Goal: Transaction & Acquisition: Download file/media

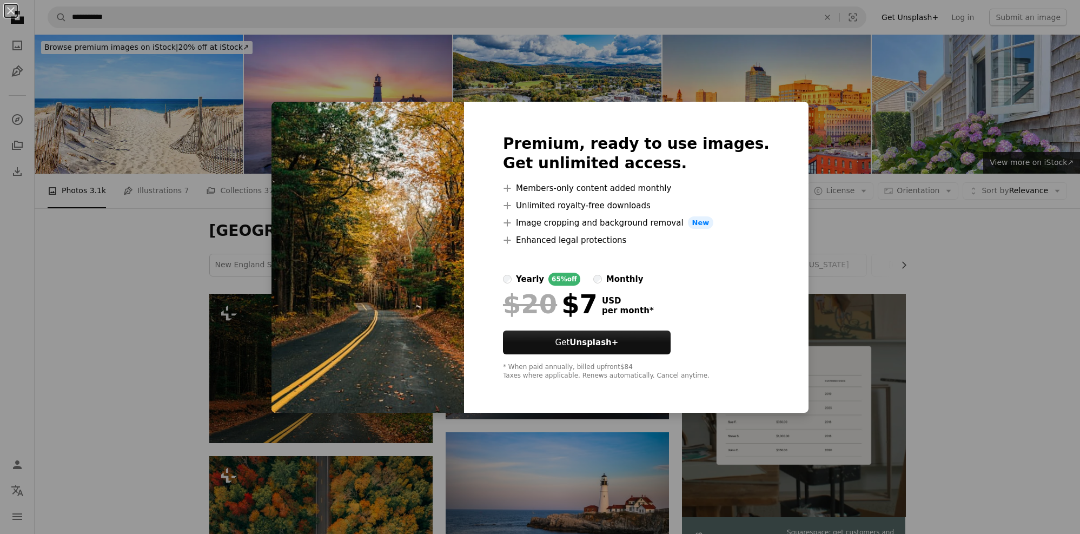
click at [967, 243] on div "An X shape Premium, ready to use images. Get unlimited access. A plus sign Memb…" at bounding box center [540, 267] width 1080 height 534
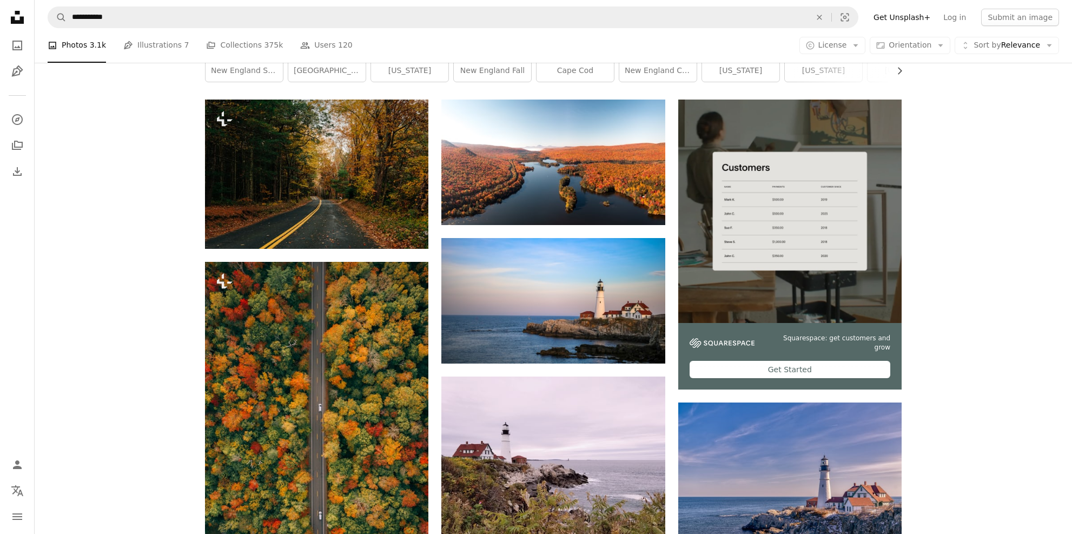
scroll to position [216, 0]
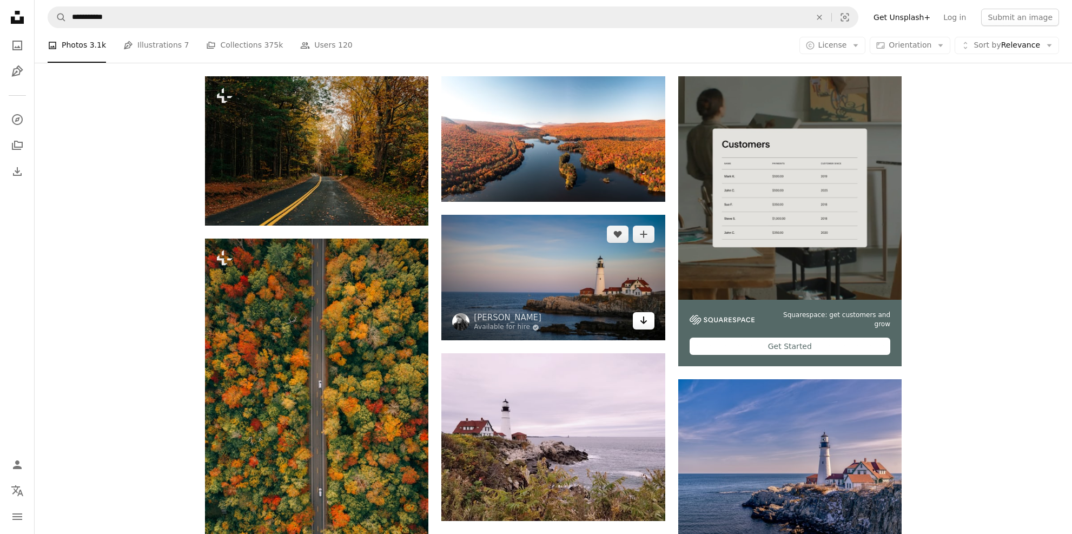
click at [642, 321] on icon "Arrow pointing down" at bounding box center [643, 320] width 9 height 13
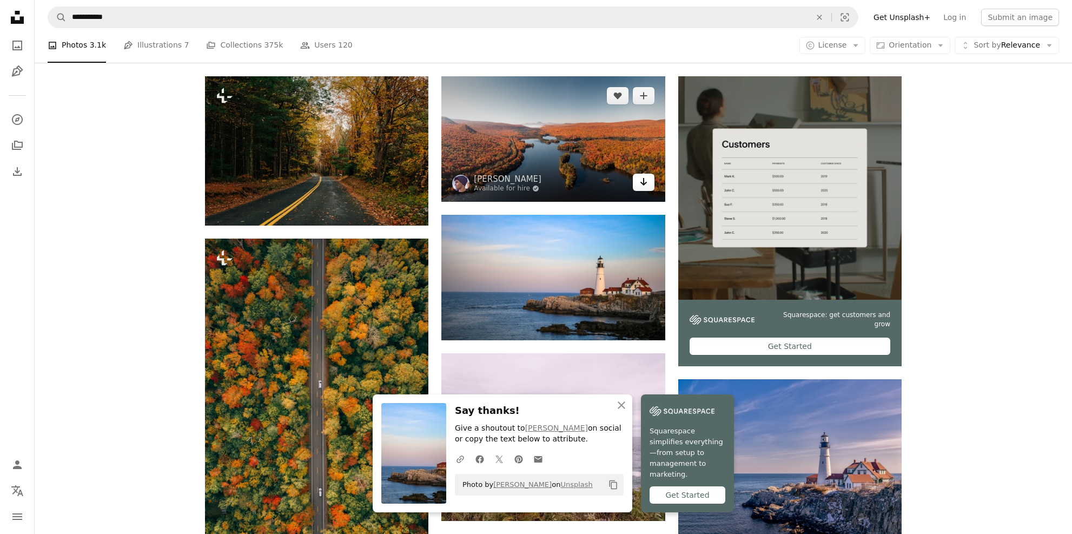
click at [644, 183] on icon "Arrow pointing down" at bounding box center [643, 181] width 9 height 13
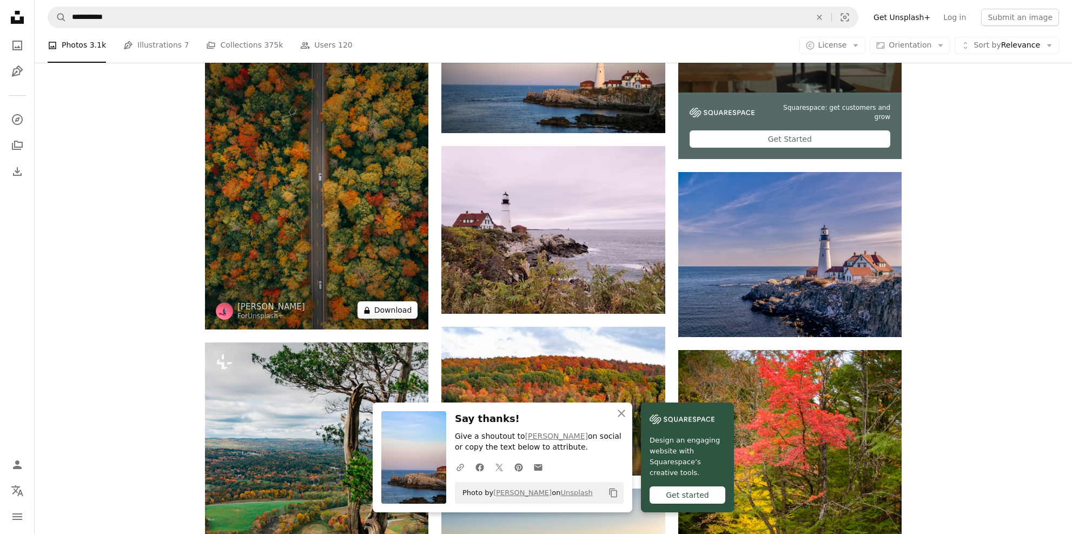
scroll to position [433, 0]
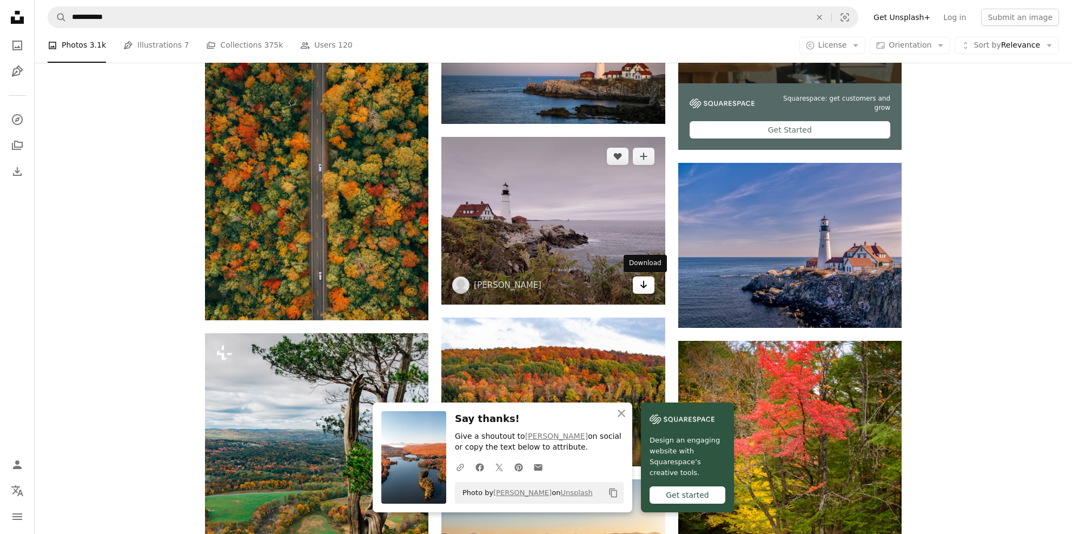
click at [644, 290] on icon "Arrow pointing down" at bounding box center [643, 284] width 9 height 13
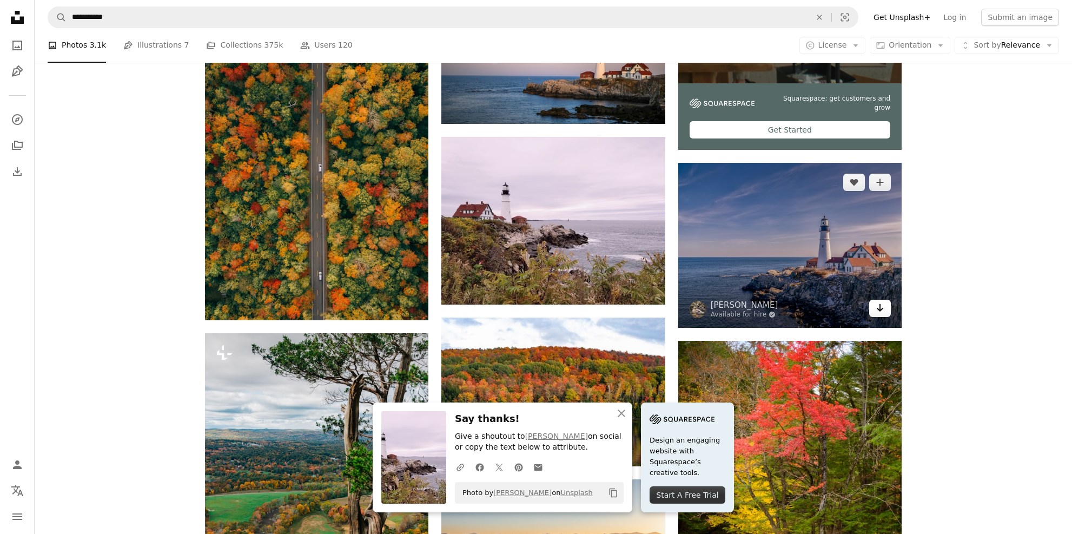
click at [876, 310] on icon "Arrow pointing down" at bounding box center [880, 307] width 9 height 13
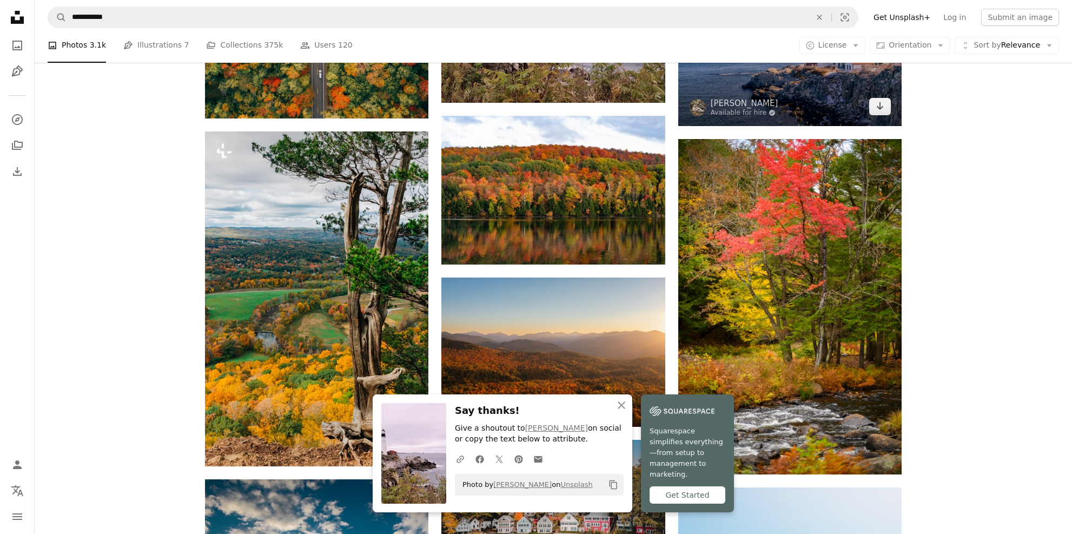
scroll to position [703, 0]
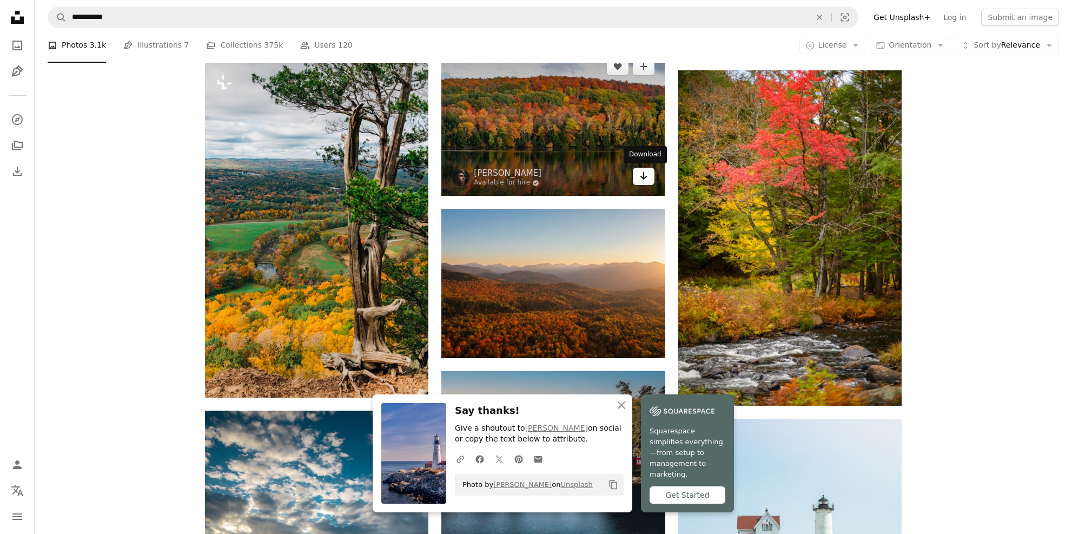
click at [645, 175] on icon "Arrow pointing down" at bounding box center [643, 175] width 9 height 13
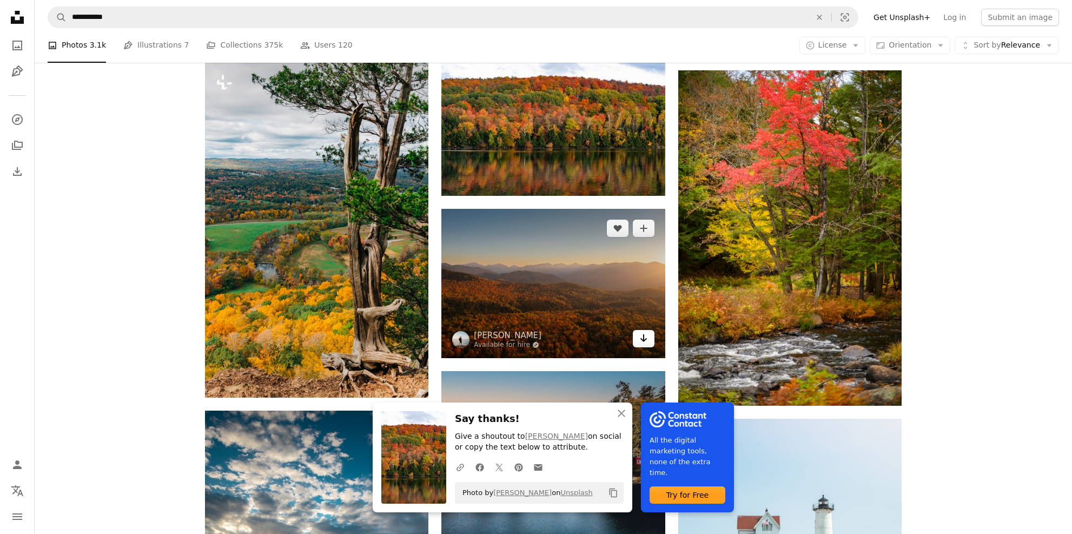
click at [639, 339] on icon "Arrow pointing down" at bounding box center [643, 338] width 9 height 13
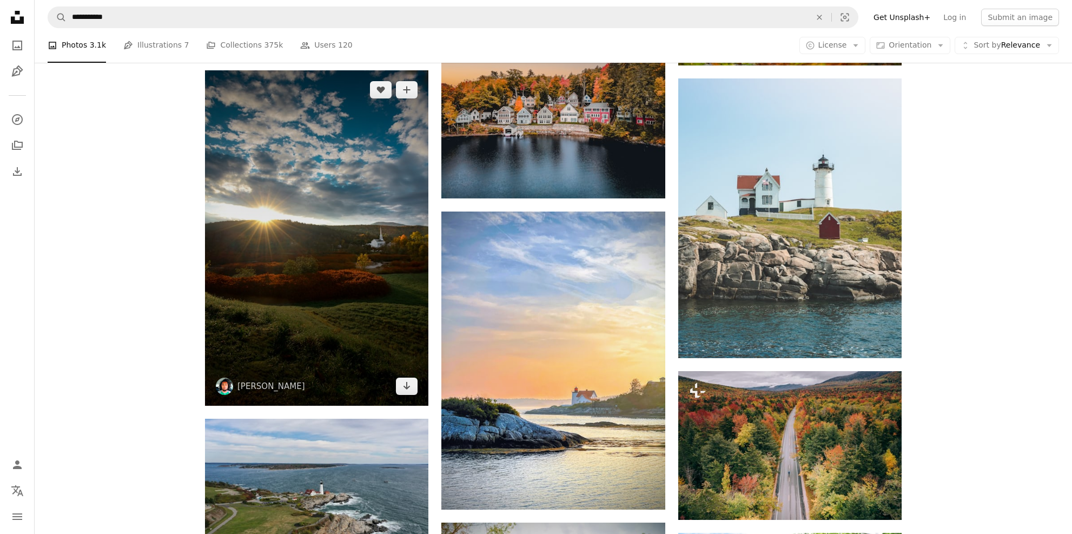
scroll to position [1082, 0]
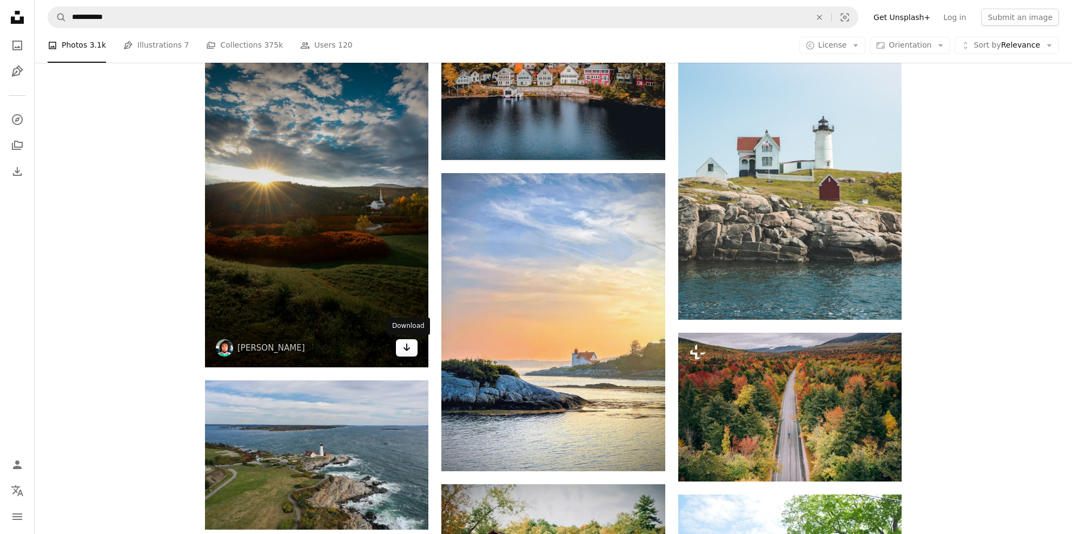
click at [405, 346] on icon "Arrow pointing down" at bounding box center [406, 347] width 9 height 13
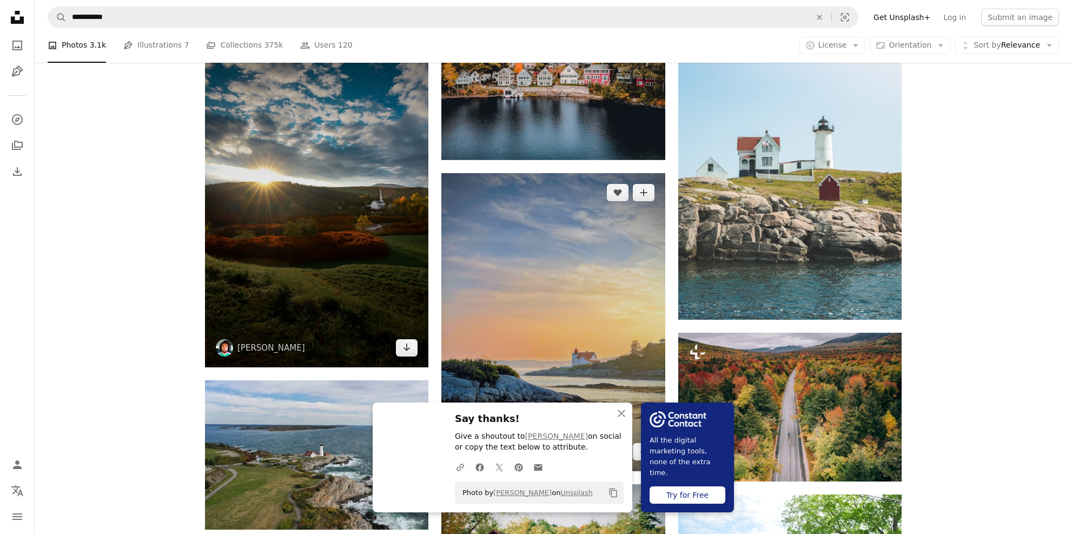
scroll to position [1028, 0]
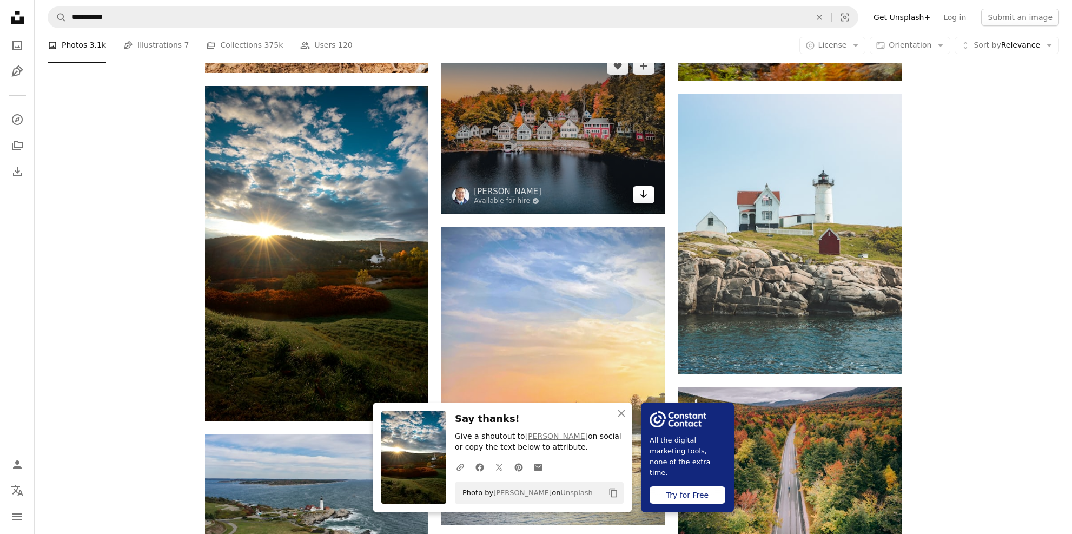
click at [647, 195] on icon "Arrow pointing down" at bounding box center [643, 194] width 9 height 13
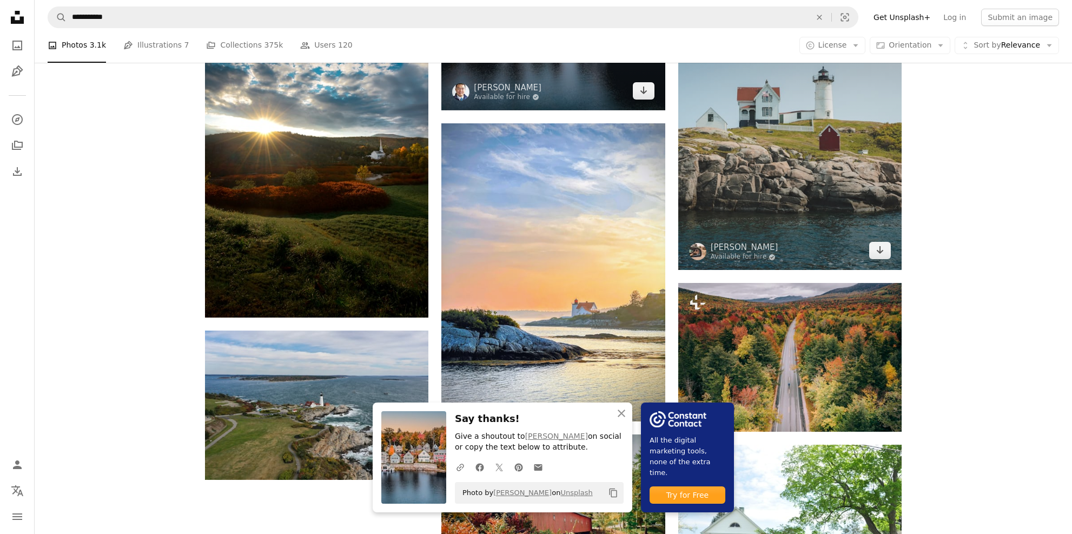
scroll to position [1136, 0]
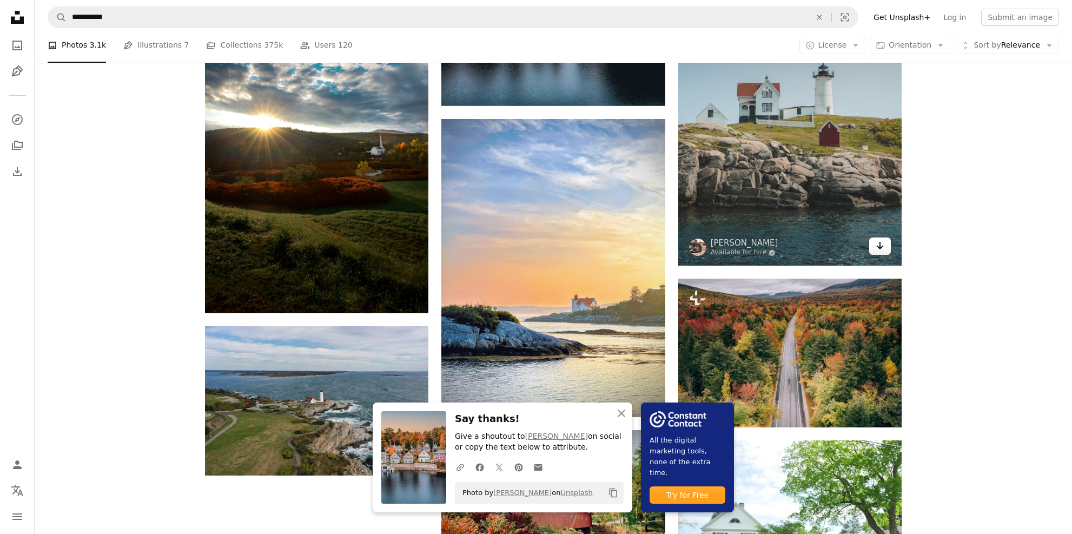
click at [874, 246] on link "Arrow pointing down" at bounding box center [880, 245] width 22 height 17
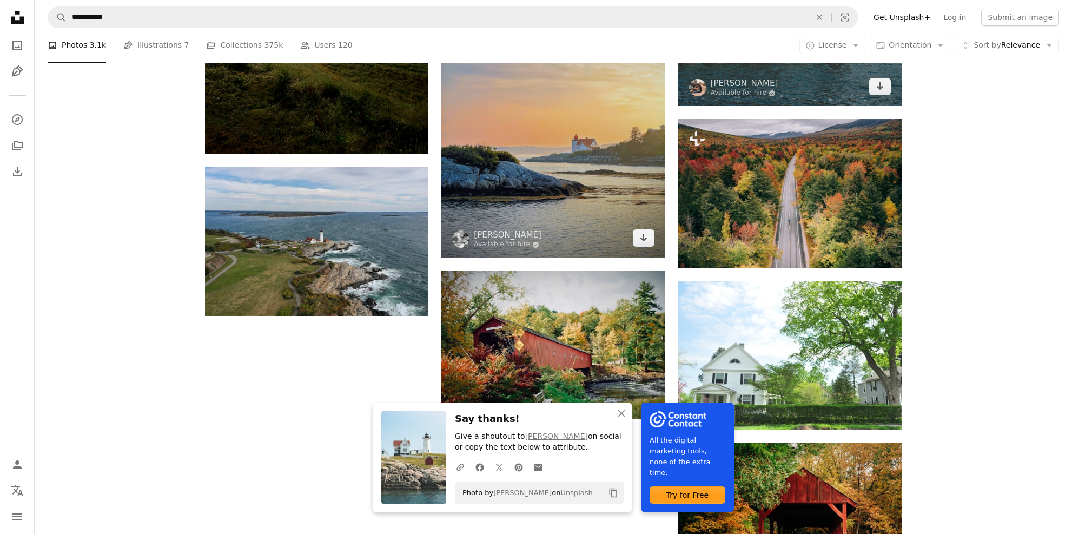
scroll to position [1298, 0]
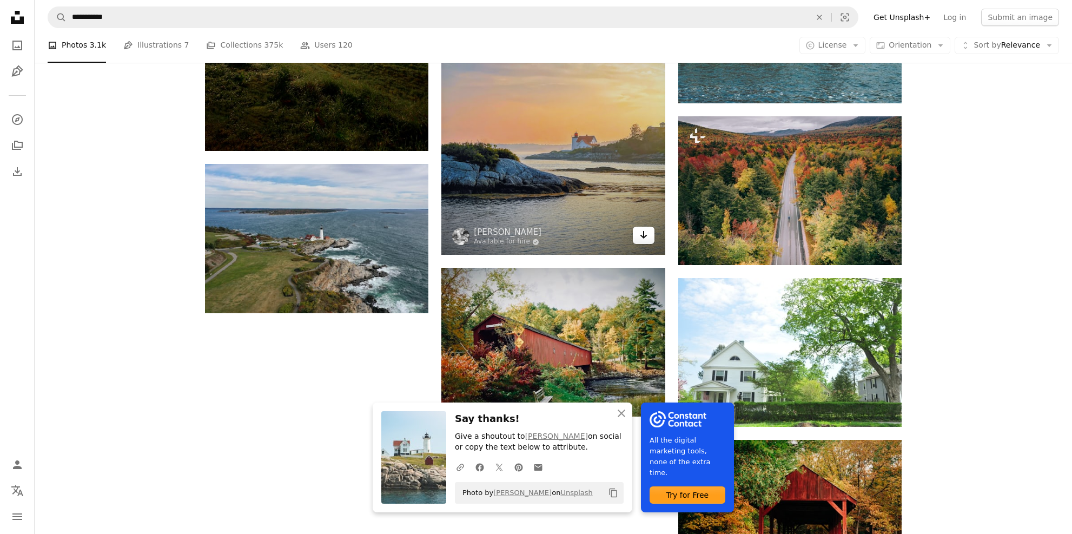
click at [639, 237] on icon "Arrow pointing down" at bounding box center [643, 234] width 9 height 13
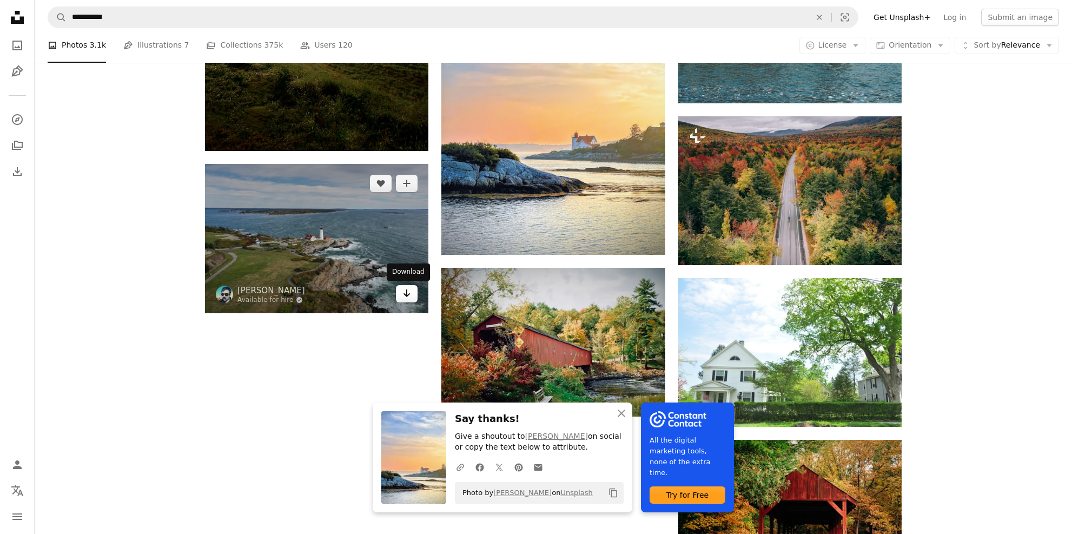
click at [407, 296] on icon "Download" at bounding box center [406, 293] width 7 height 8
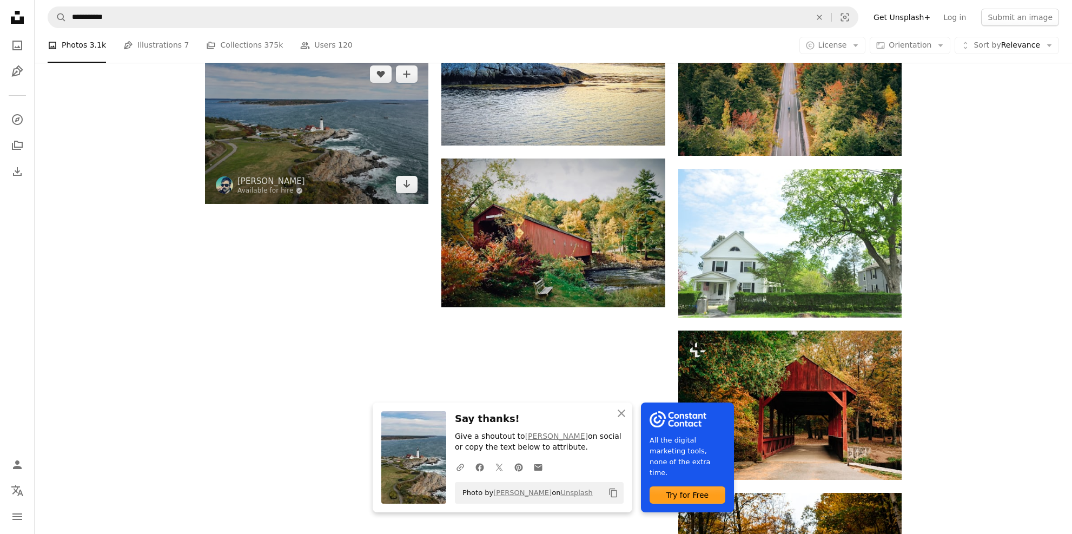
scroll to position [1460, 0]
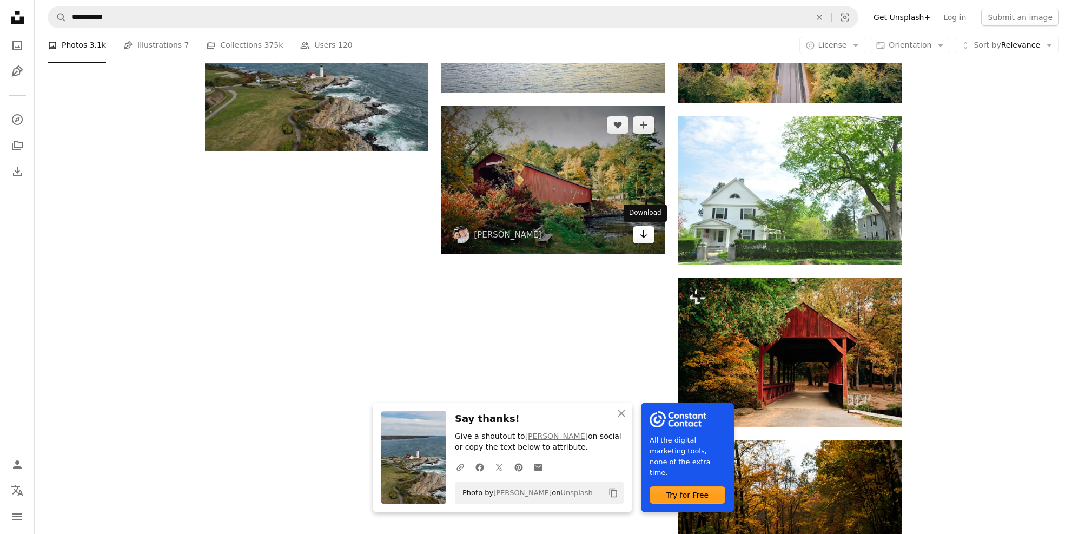
click at [642, 235] on icon "Arrow pointing down" at bounding box center [643, 234] width 9 height 13
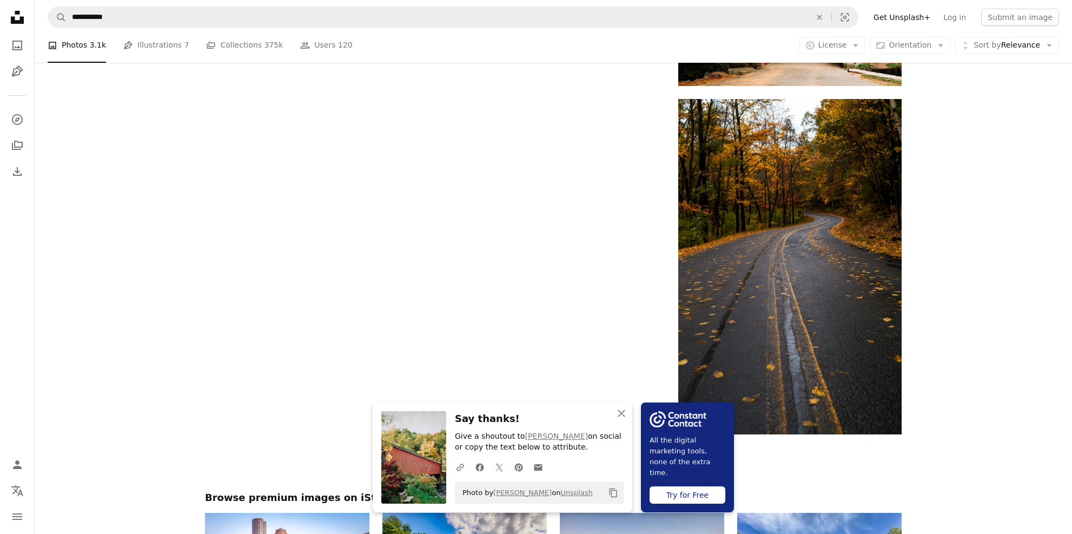
scroll to position [1893, 0]
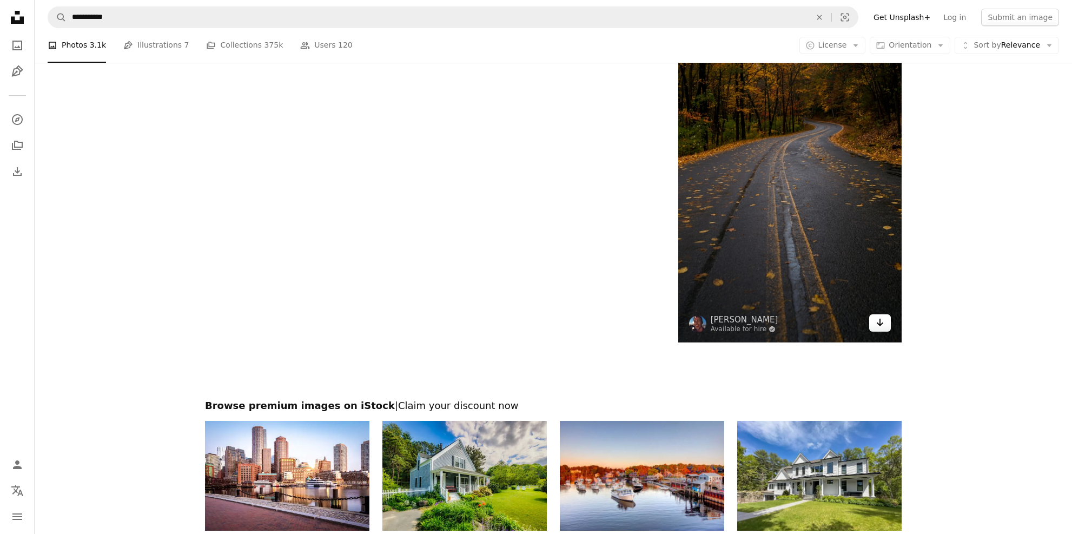
click at [884, 323] on link "Arrow pointing down" at bounding box center [880, 322] width 22 height 17
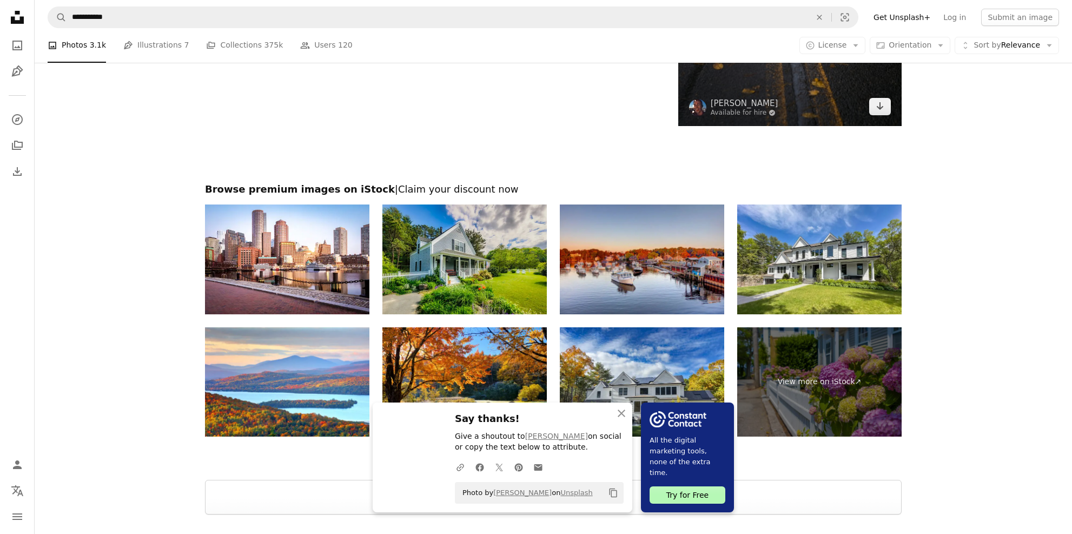
scroll to position [2214, 0]
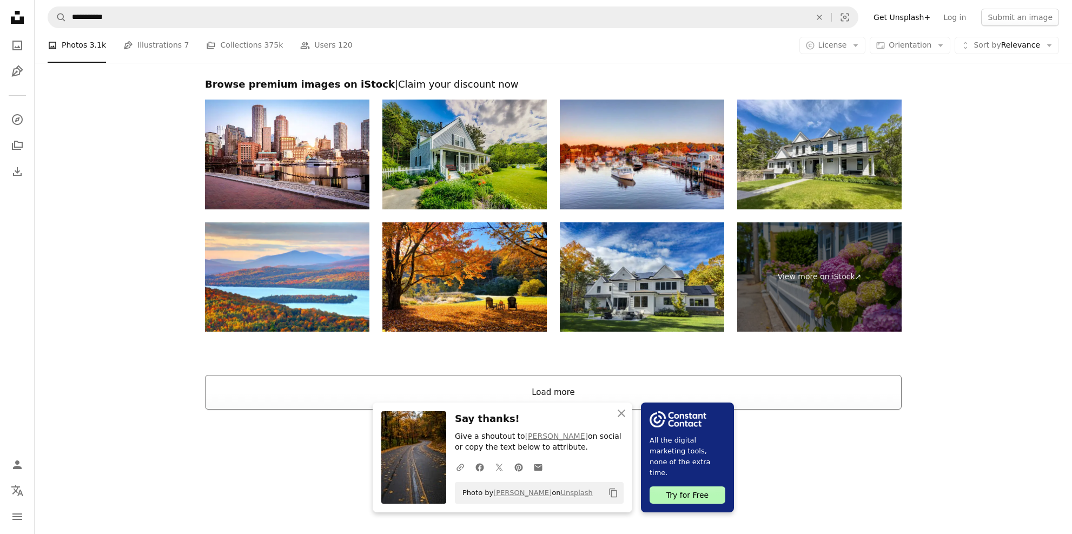
click at [562, 388] on button "Load more" at bounding box center [553, 392] width 697 height 35
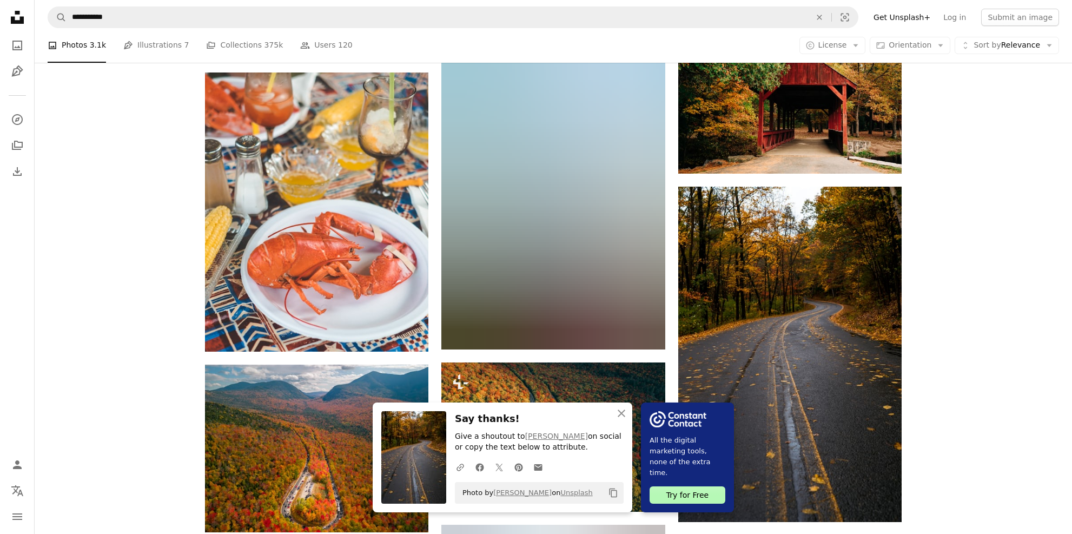
scroll to position [1673, 0]
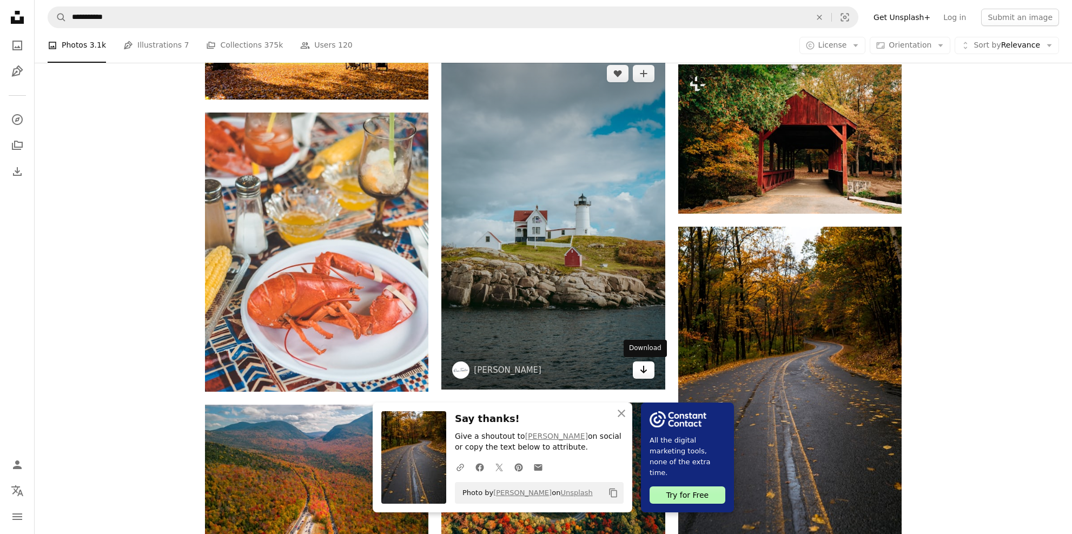
click at [645, 367] on icon "Arrow pointing down" at bounding box center [643, 369] width 9 height 13
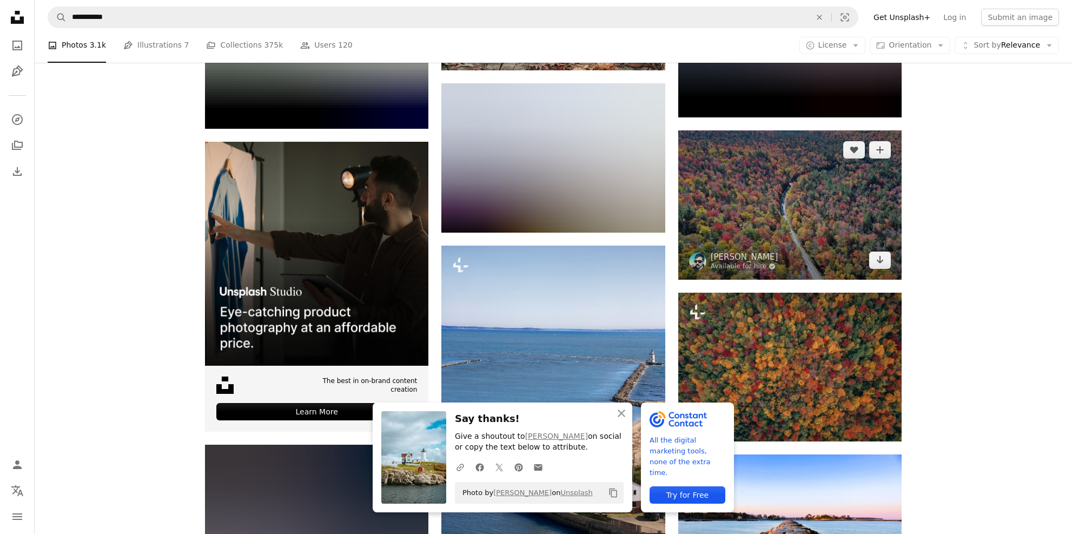
scroll to position [2593, 0]
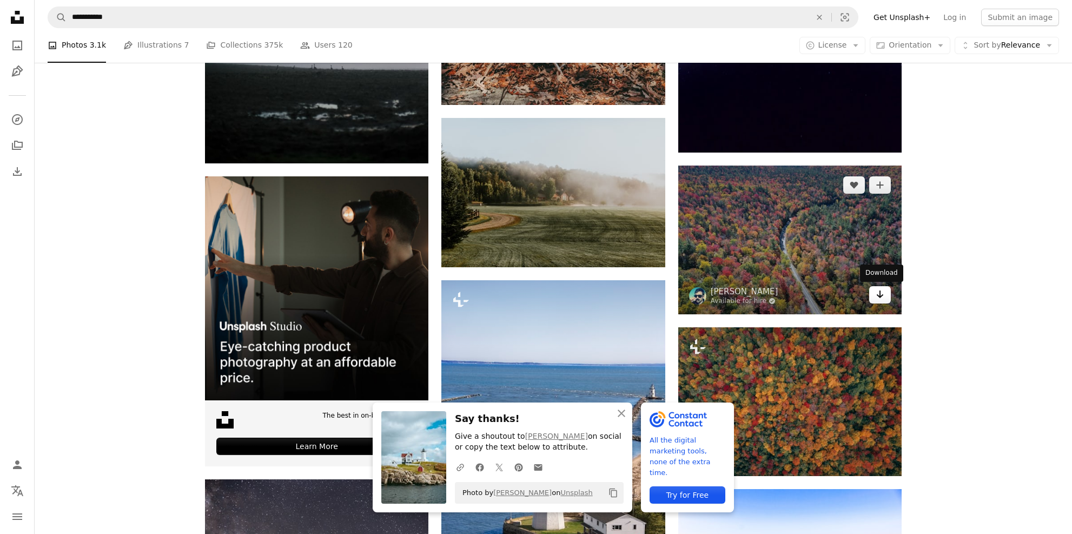
click at [877, 297] on icon "Arrow pointing down" at bounding box center [880, 294] width 9 height 13
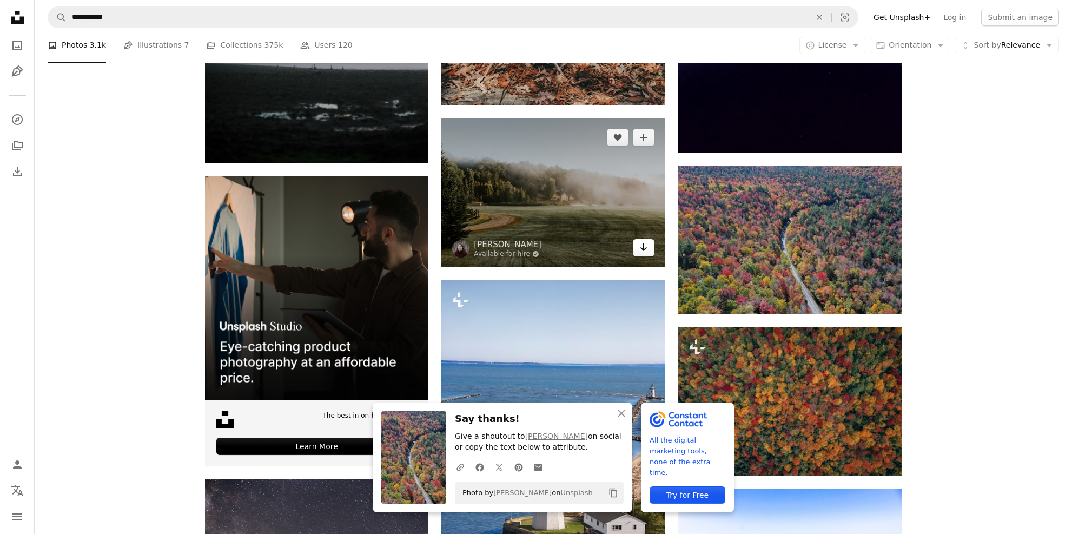
drag, startPoint x: 645, startPoint y: 248, endPoint x: 595, endPoint y: 231, distance: 52.0
click at [645, 248] on icon "Arrow pointing down" at bounding box center [643, 247] width 9 height 13
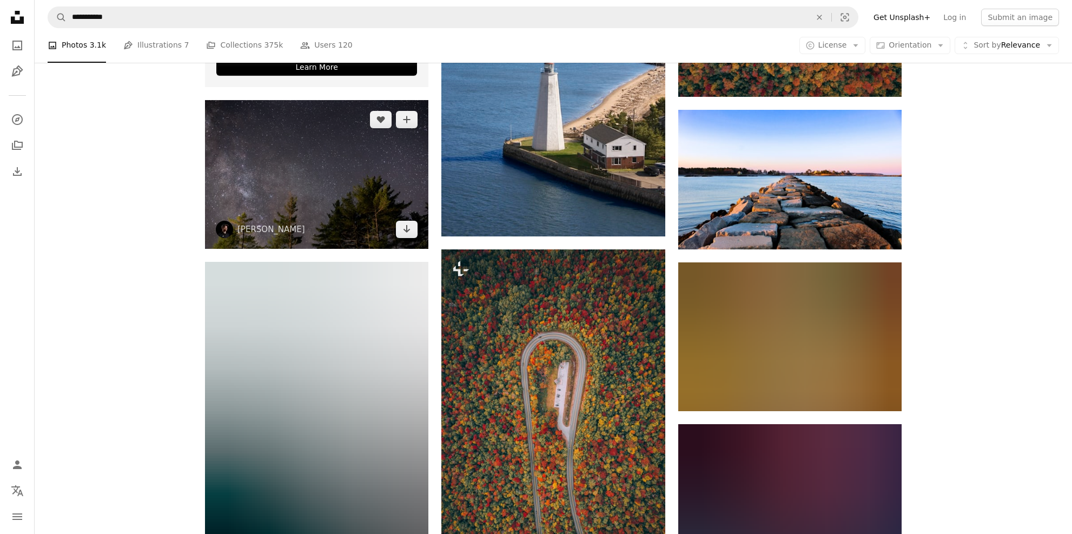
scroll to position [2971, 0]
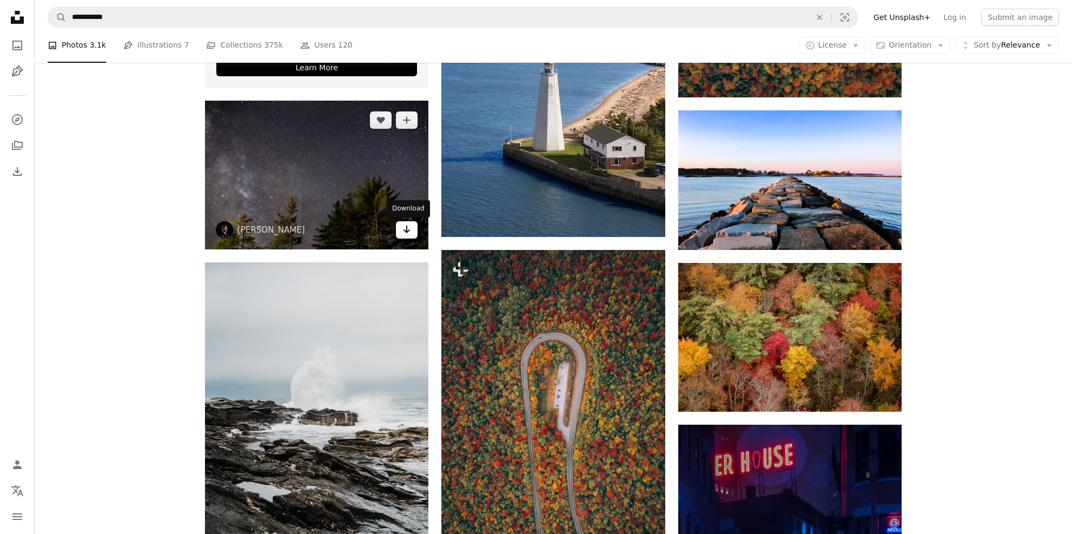
click at [412, 233] on link "Arrow pointing down" at bounding box center [407, 229] width 22 height 17
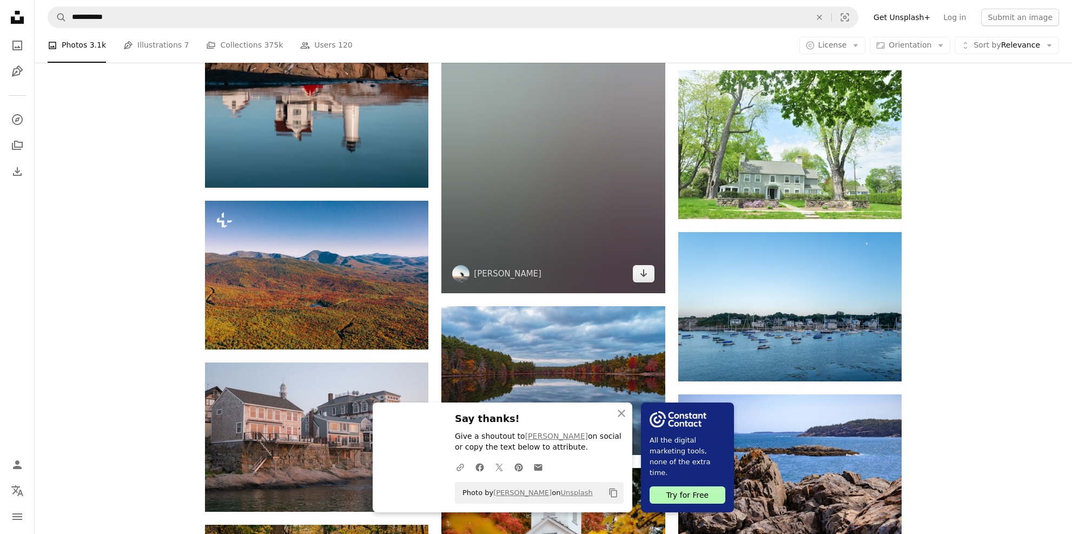
scroll to position [3674, 0]
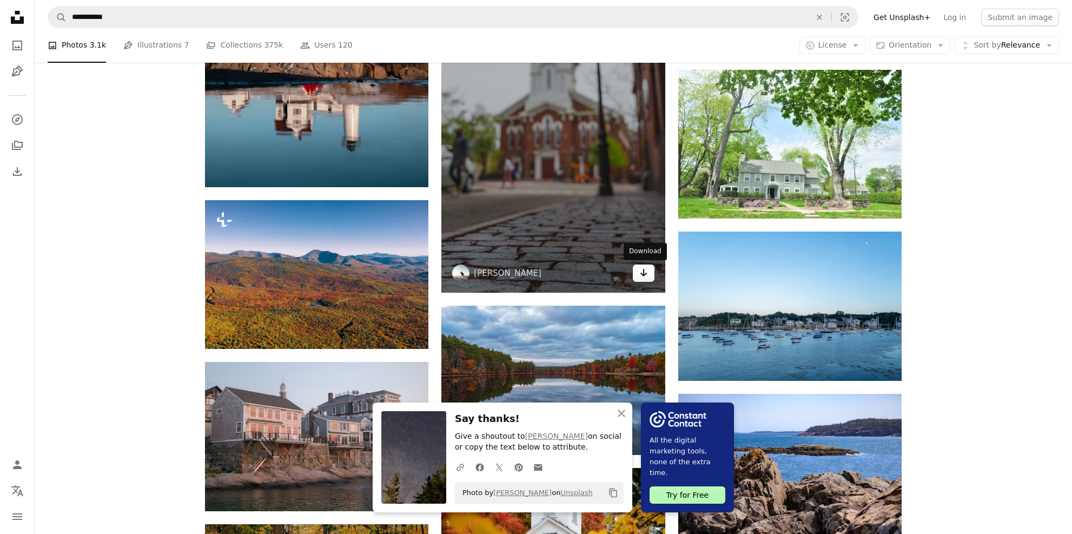
click at [644, 275] on icon "Download" at bounding box center [643, 273] width 7 height 8
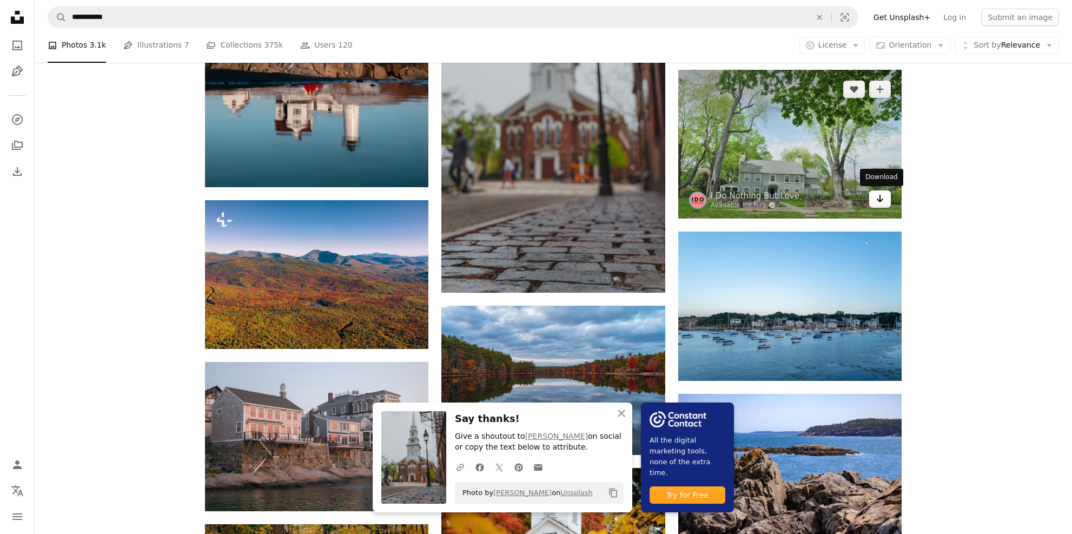
click at [879, 196] on icon "Download" at bounding box center [880, 199] width 7 height 8
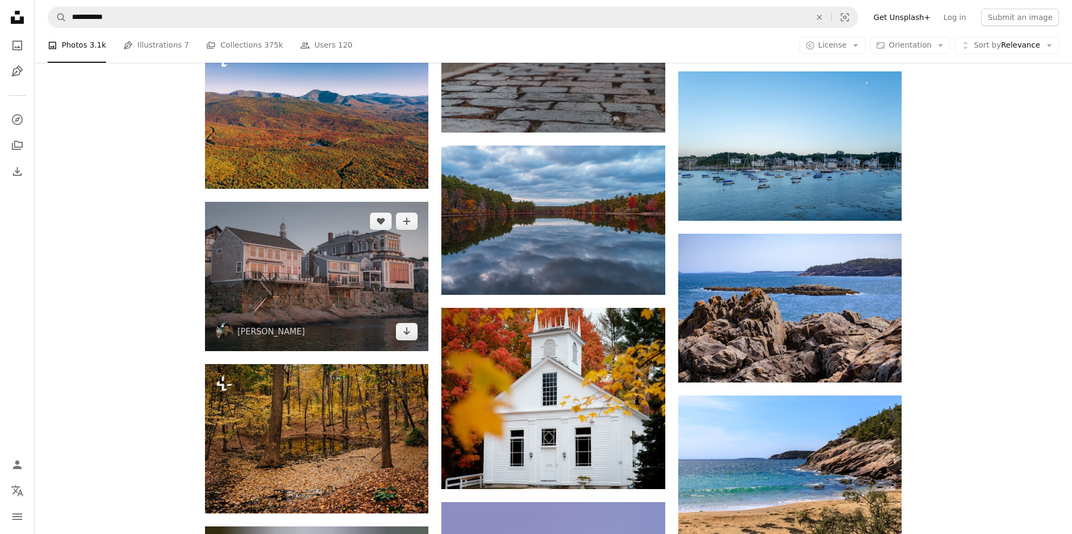
scroll to position [3891, 0]
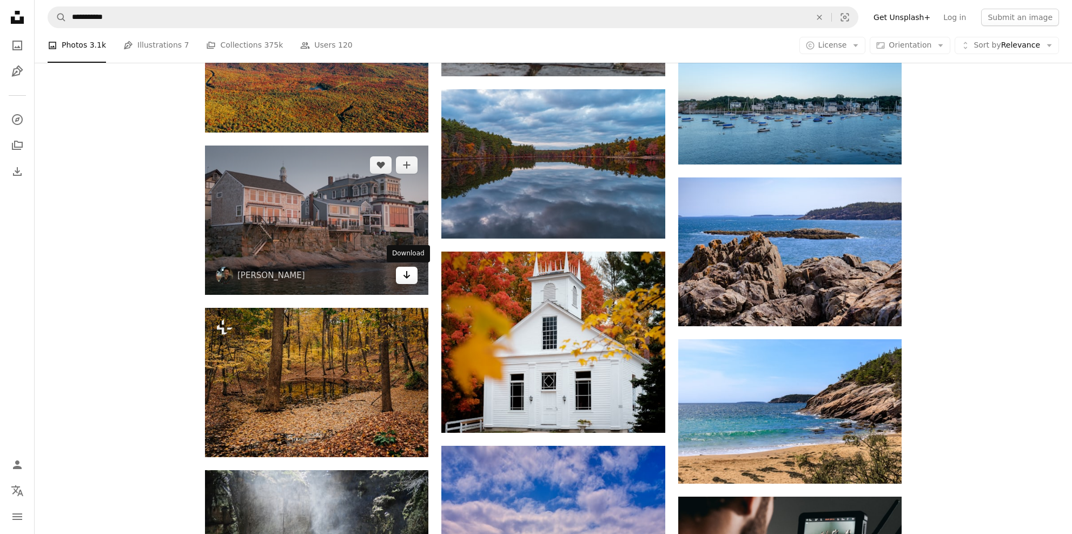
click at [401, 273] on link "Arrow pointing down" at bounding box center [407, 275] width 22 height 17
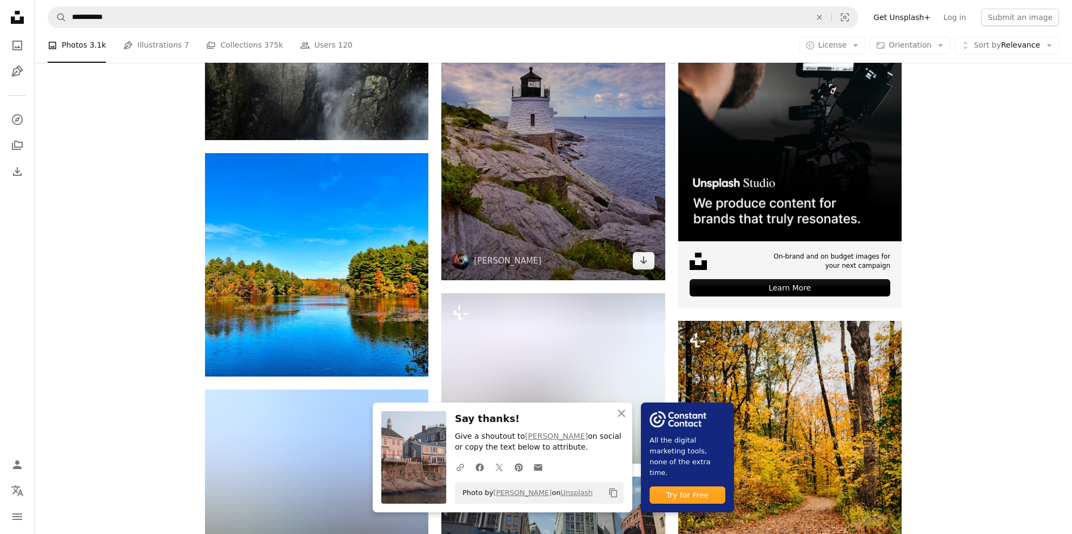
scroll to position [4431, 0]
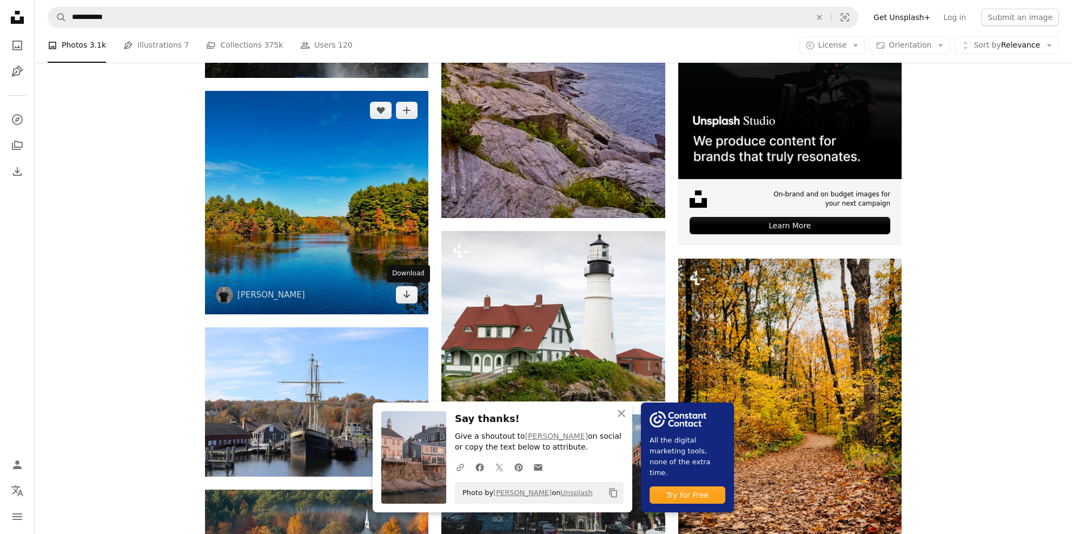
drag, startPoint x: 409, startPoint y: 294, endPoint x: 428, endPoint y: 286, distance: 19.9
click at [409, 294] on icon "Arrow pointing down" at bounding box center [406, 294] width 9 height 13
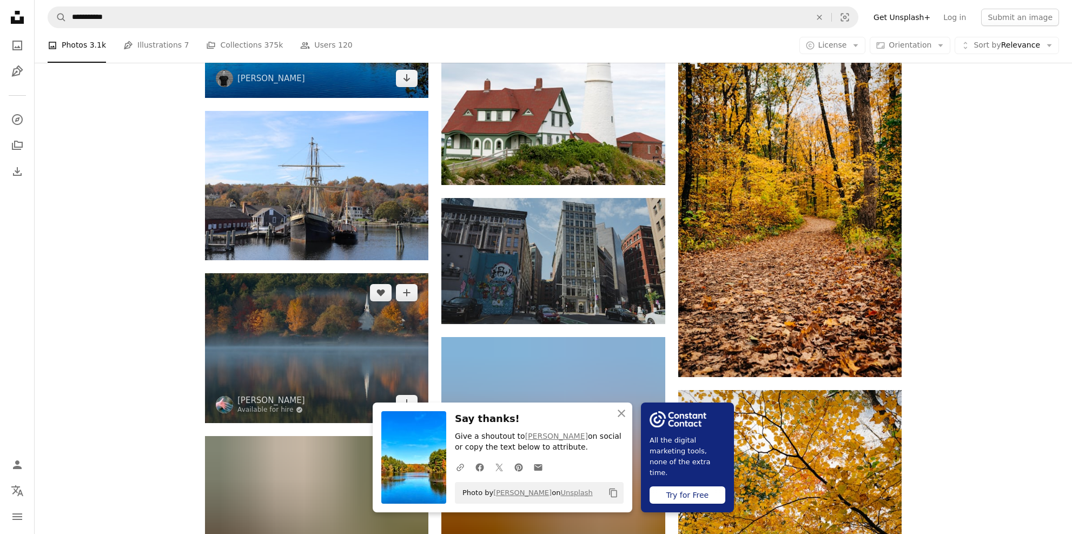
scroll to position [4702, 0]
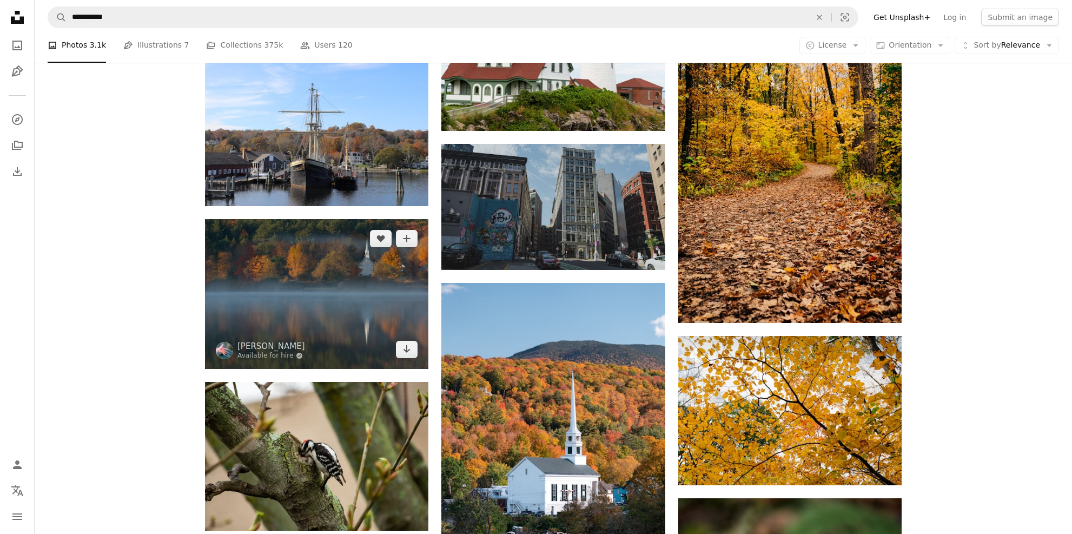
drag, startPoint x: 401, startPoint y: 349, endPoint x: 381, endPoint y: 296, distance: 56.1
click at [401, 348] on link "Arrow pointing down" at bounding box center [407, 349] width 22 height 17
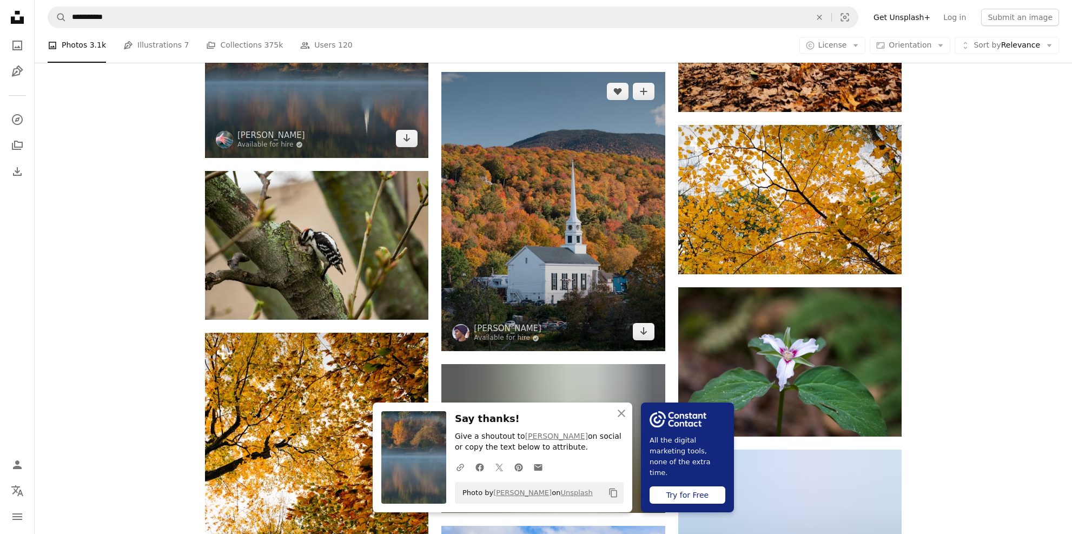
scroll to position [4918, 0]
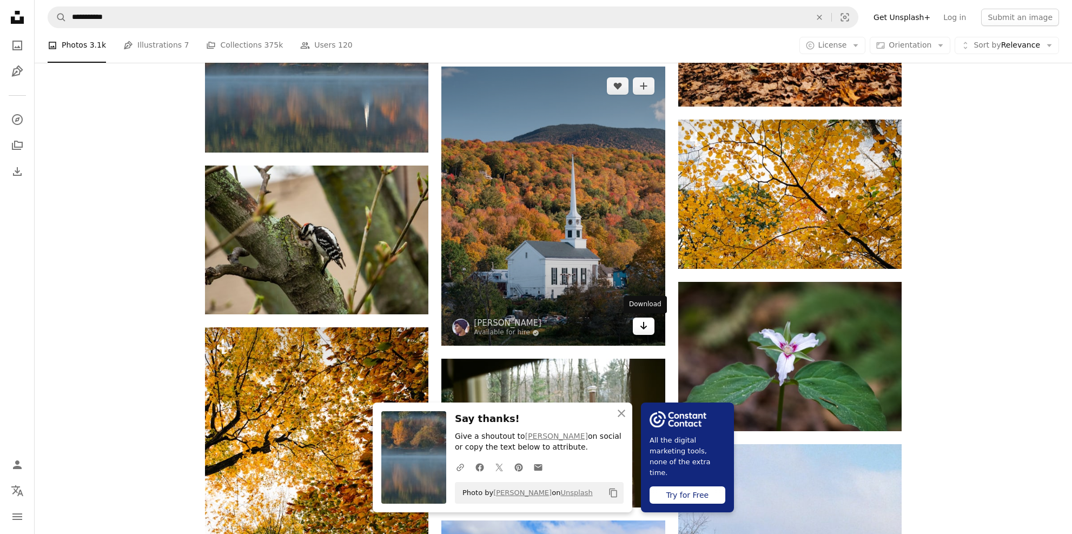
click at [636, 326] on link "Arrow pointing down" at bounding box center [644, 325] width 22 height 17
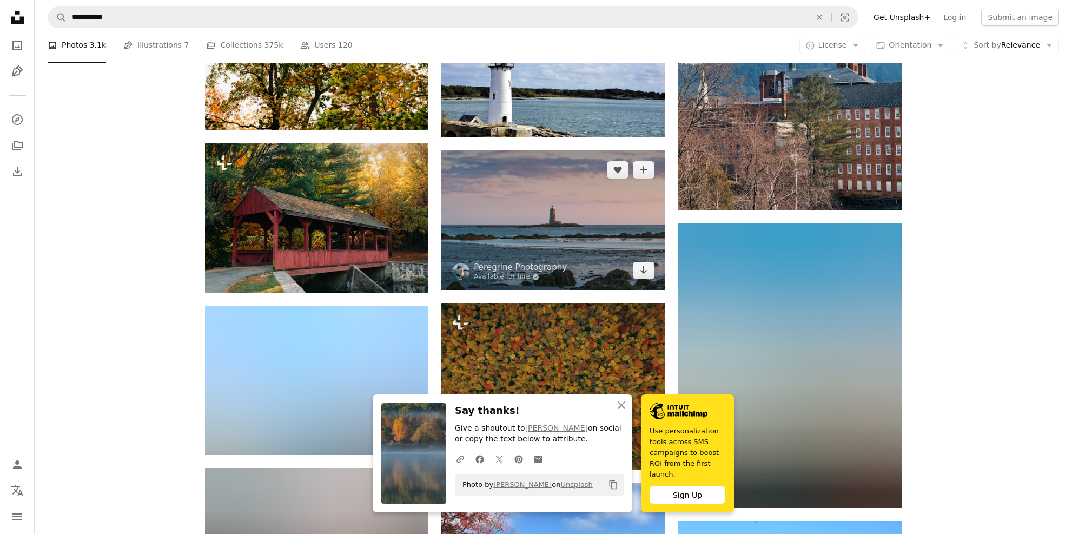
scroll to position [5459, 0]
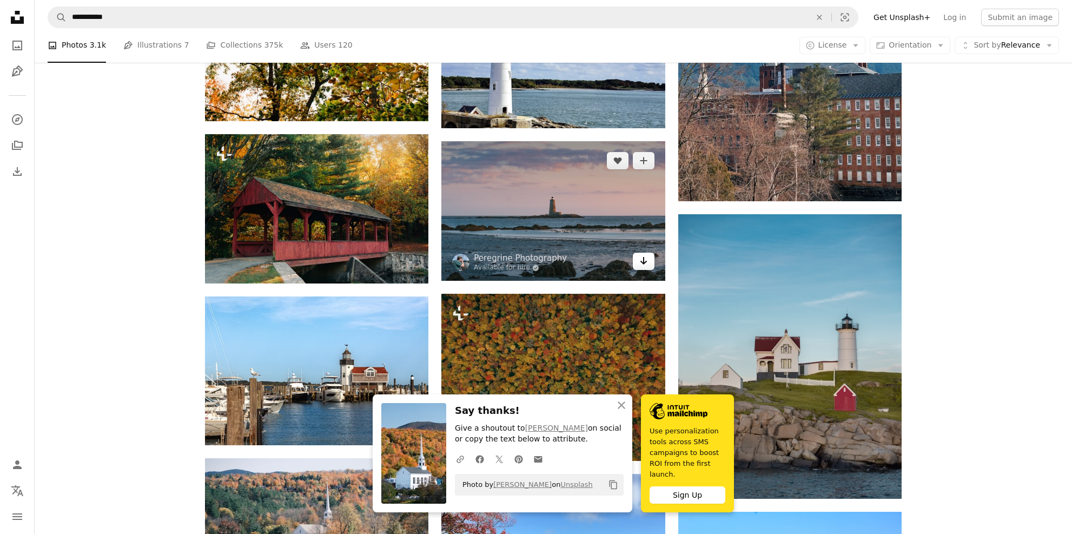
drag, startPoint x: 647, startPoint y: 262, endPoint x: 629, endPoint y: 249, distance: 22.4
click at [646, 262] on icon "Arrow pointing down" at bounding box center [643, 260] width 9 height 13
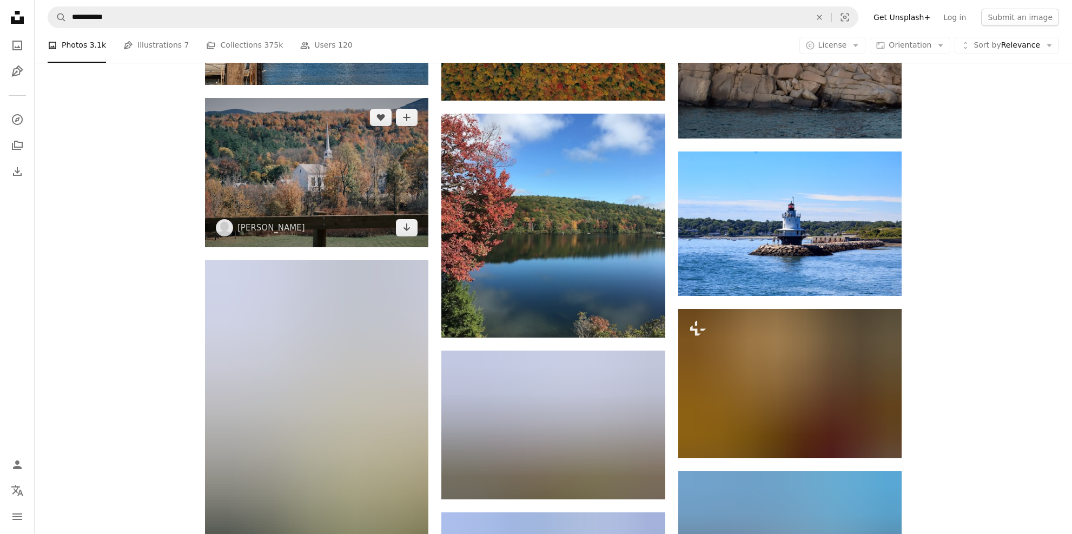
scroll to position [5837, 0]
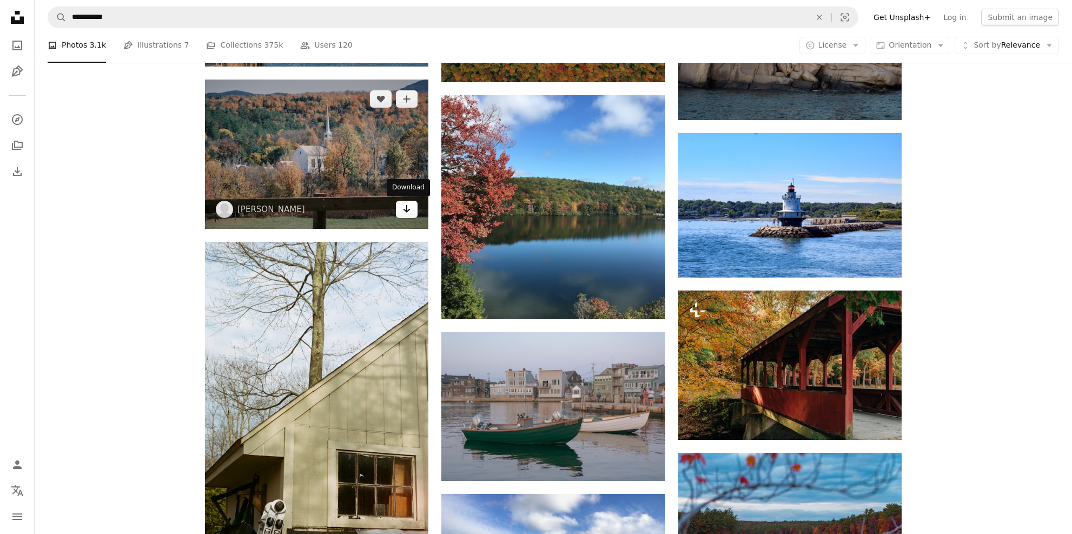
click at [401, 213] on link "Arrow pointing down" at bounding box center [407, 209] width 22 height 17
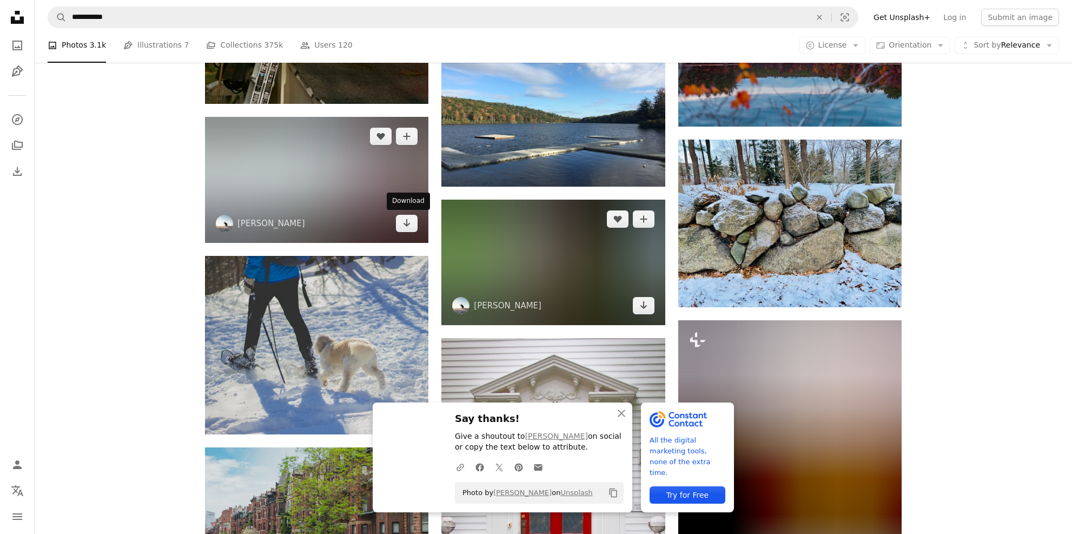
scroll to position [6324, 0]
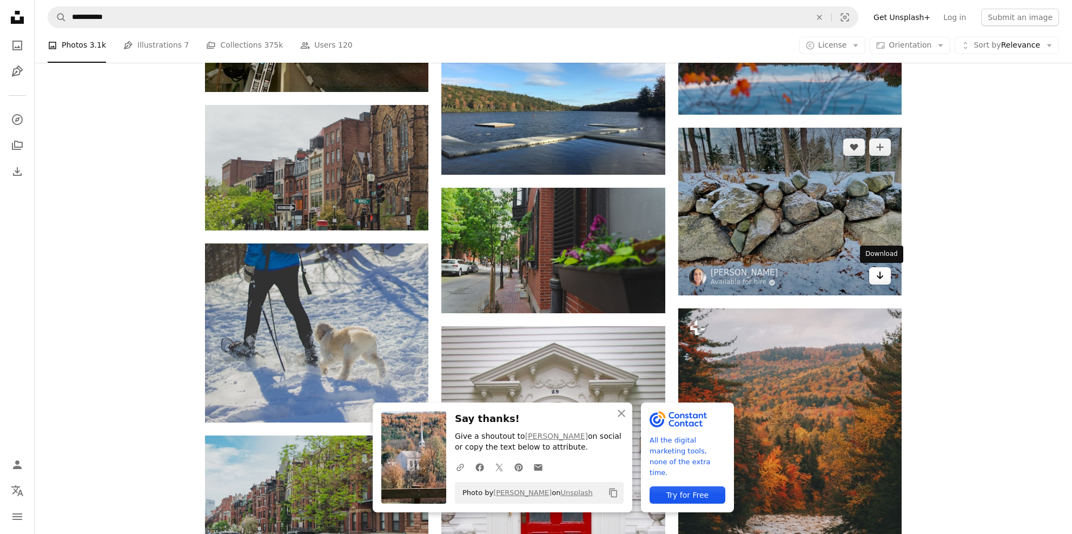
click at [877, 280] on icon "Arrow pointing down" at bounding box center [880, 275] width 9 height 13
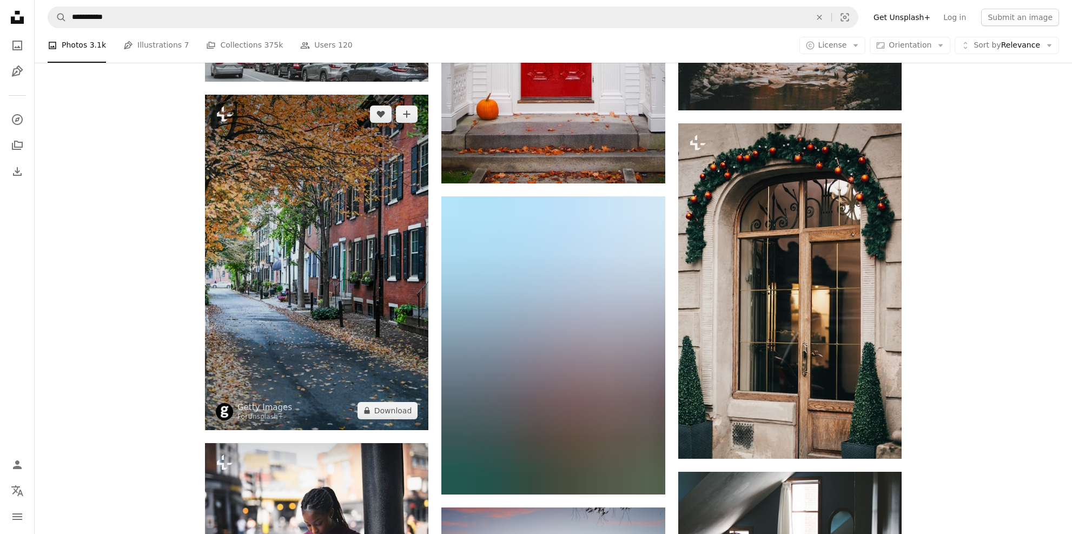
scroll to position [6811, 0]
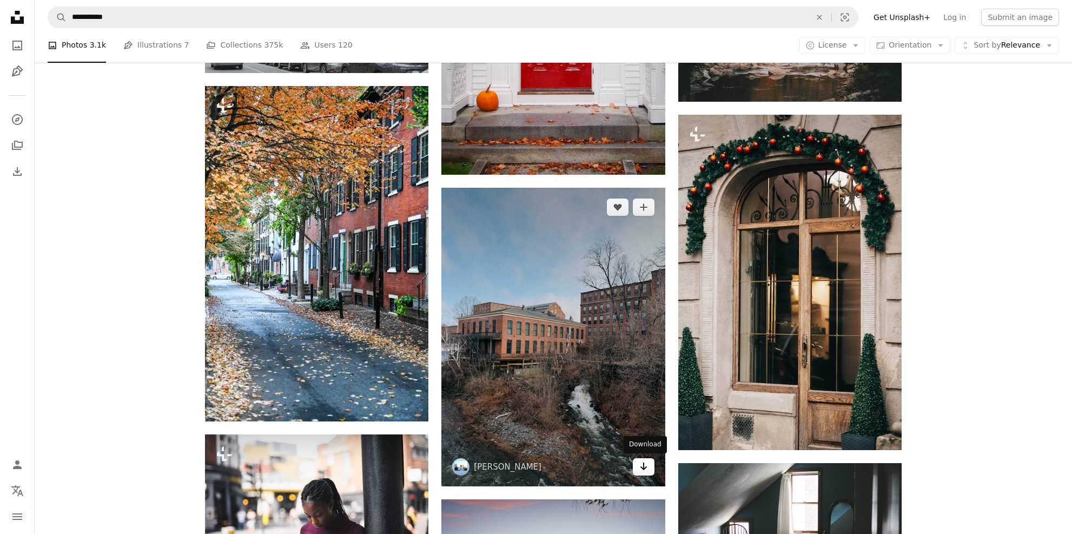
click at [643, 469] on icon "Download" at bounding box center [643, 466] width 7 height 8
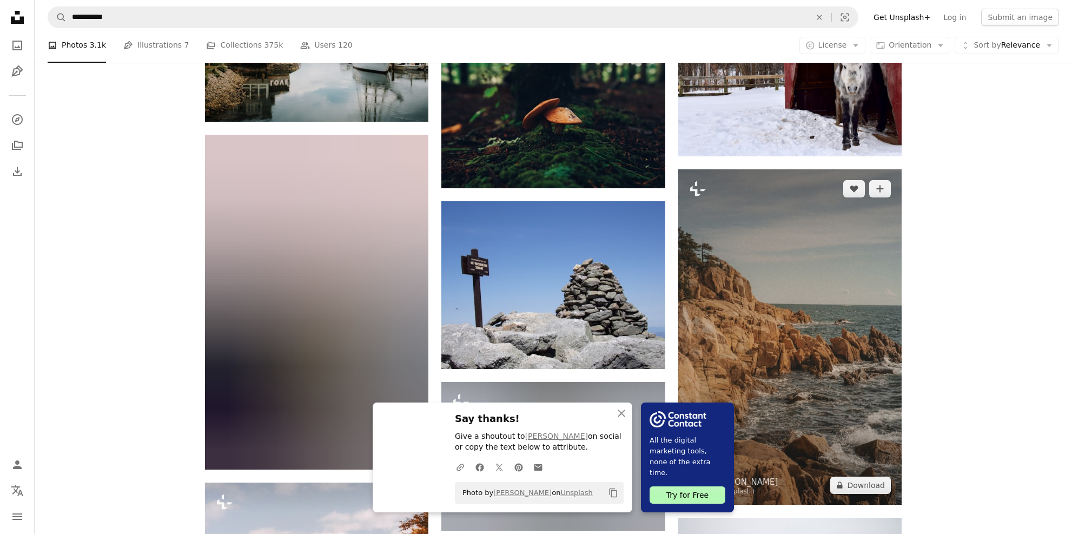
scroll to position [7622, 0]
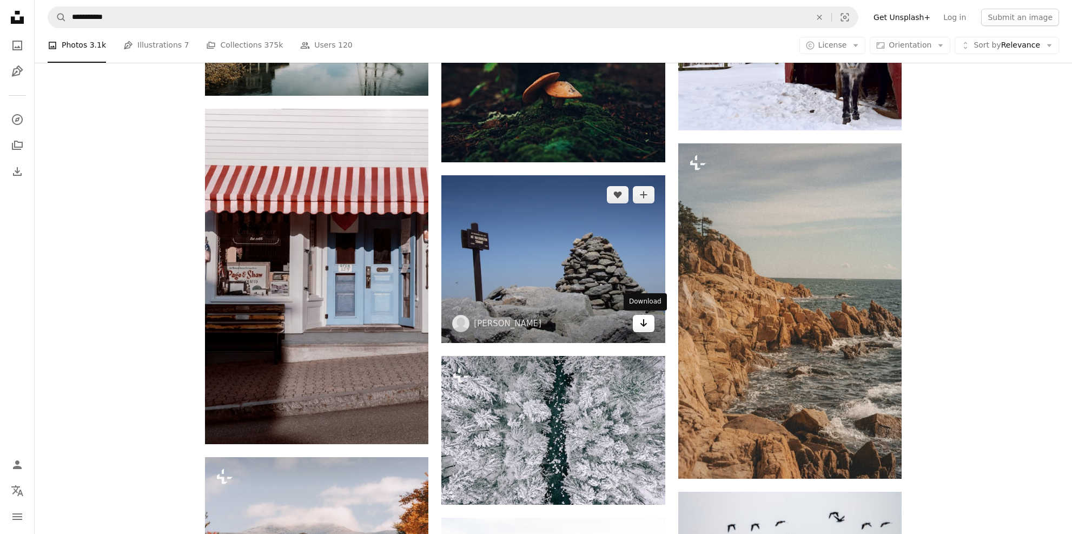
click at [644, 326] on icon "Download" at bounding box center [643, 323] width 7 height 8
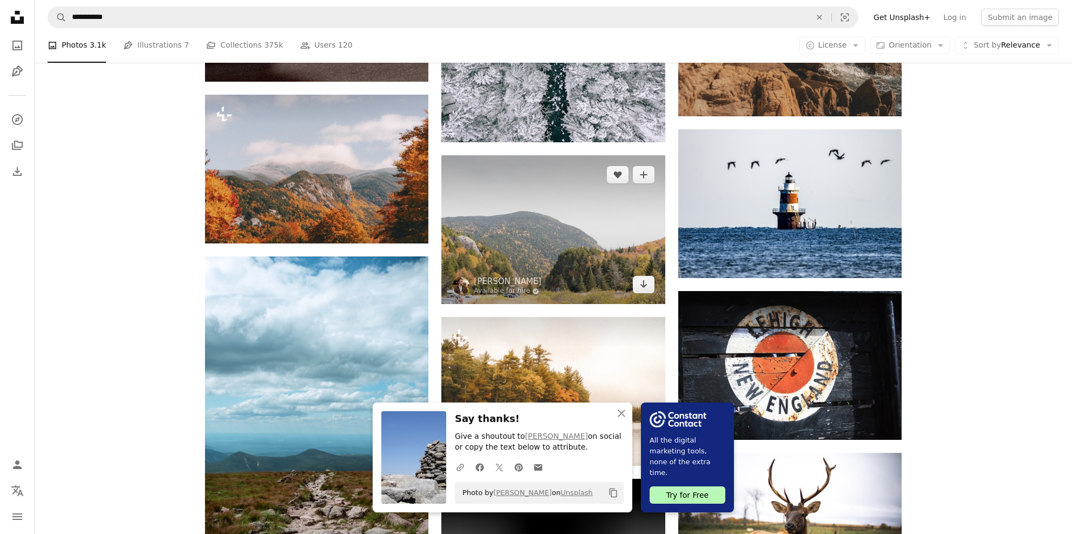
scroll to position [8001, 0]
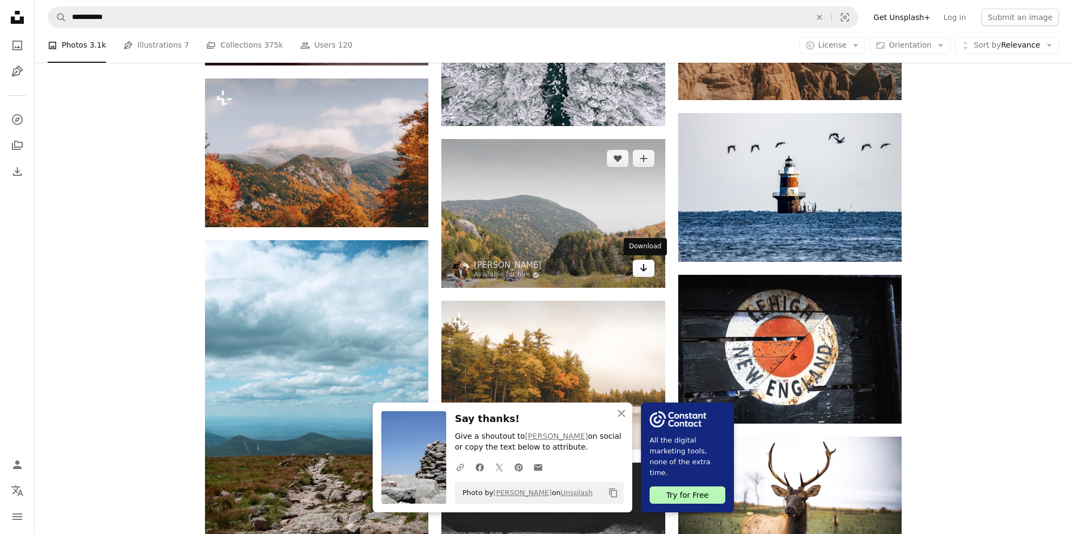
click at [645, 272] on icon "Arrow pointing down" at bounding box center [643, 267] width 9 height 13
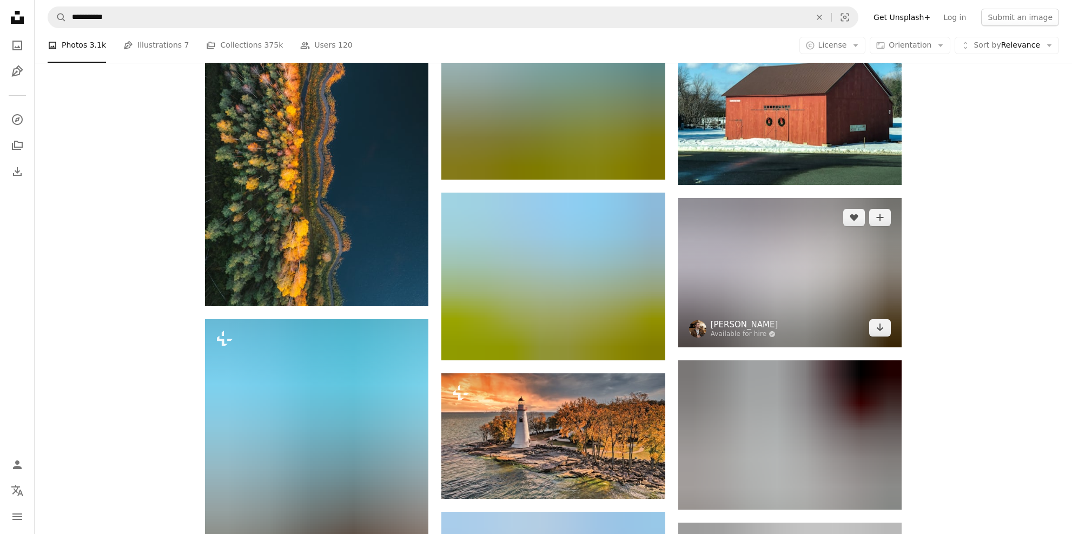
scroll to position [8758, 0]
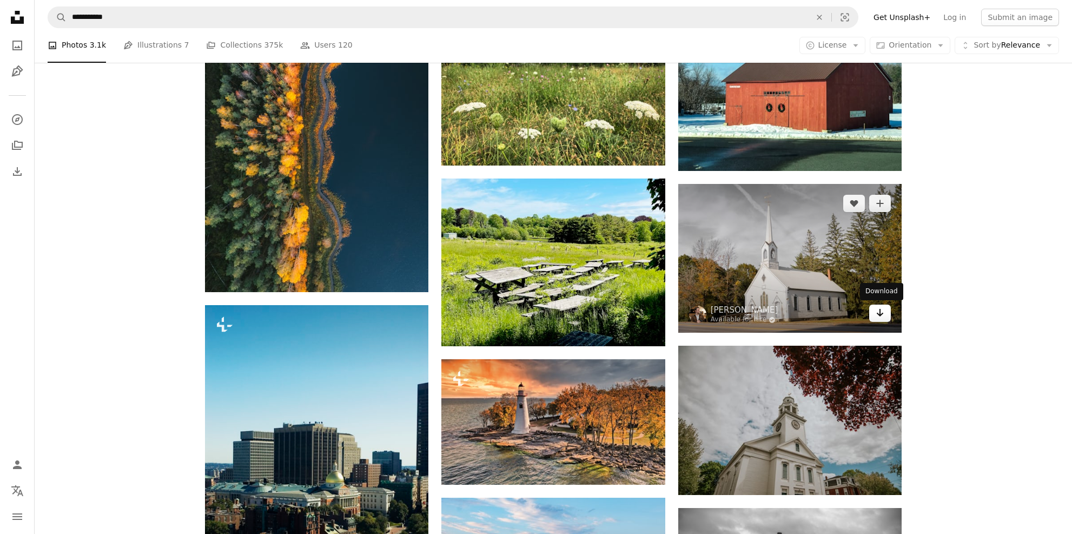
click at [882, 316] on icon "Arrow pointing down" at bounding box center [880, 312] width 9 height 13
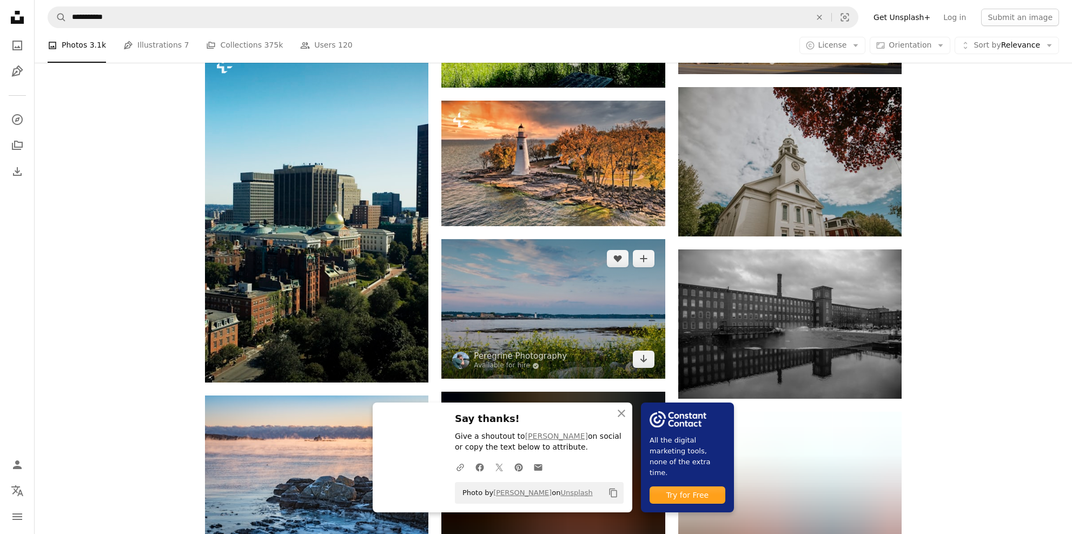
scroll to position [9082, 0]
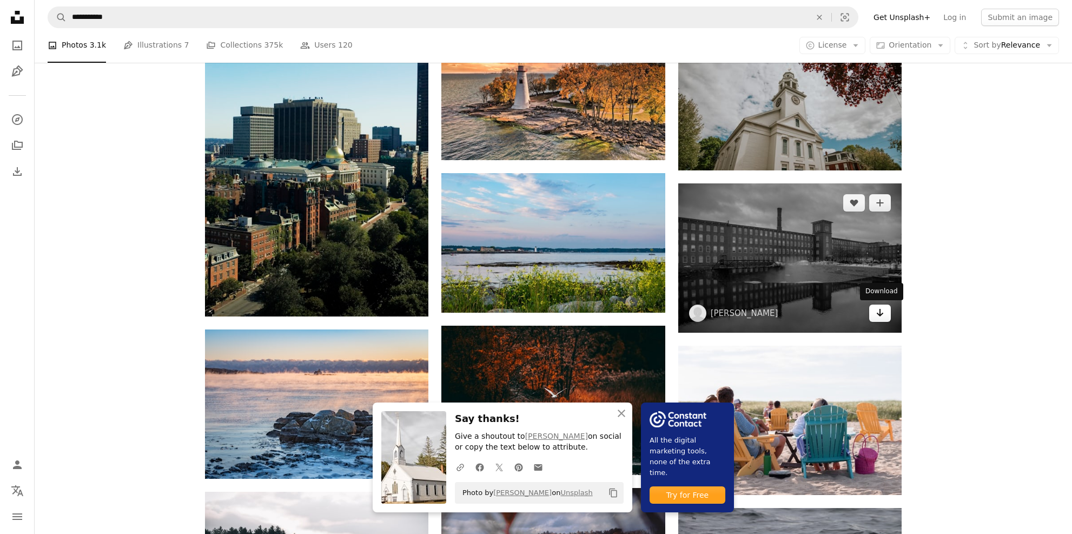
click at [880, 317] on icon "Arrow pointing down" at bounding box center [880, 312] width 9 height 13
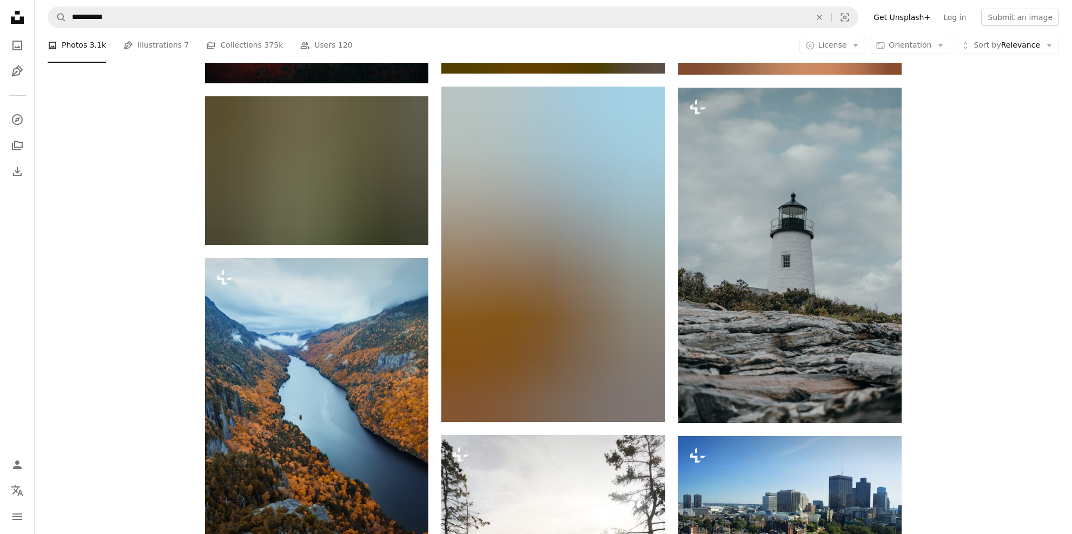
scroll to position [9839, 0]
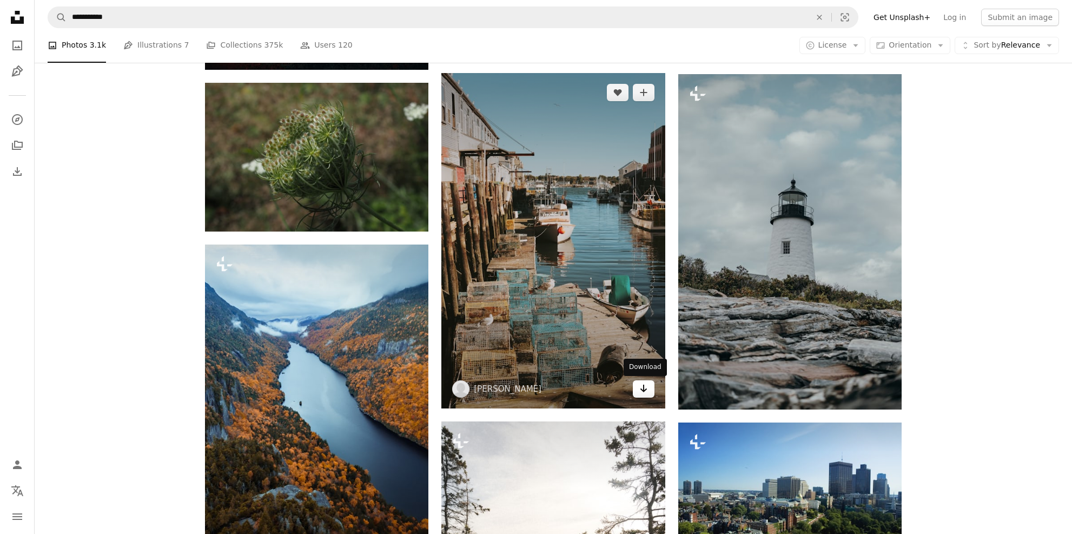
click at [641, 391] on icon "Arrow pointing down" at bounding box center [643, 388] width 9 height 13
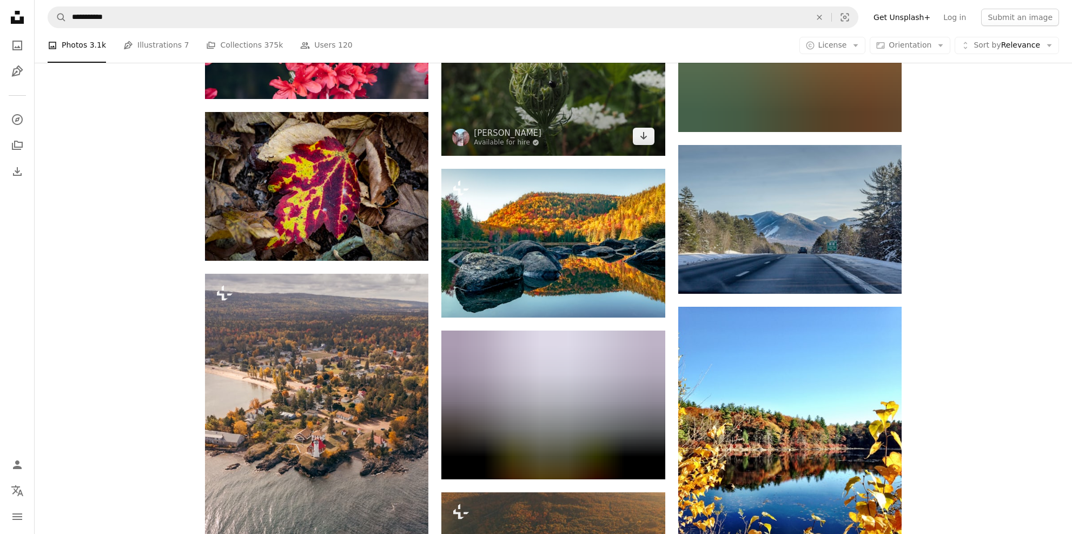
scroll to position [11299, 0]
